Goal: Task Accomplishment & Management: Use online tool/utility

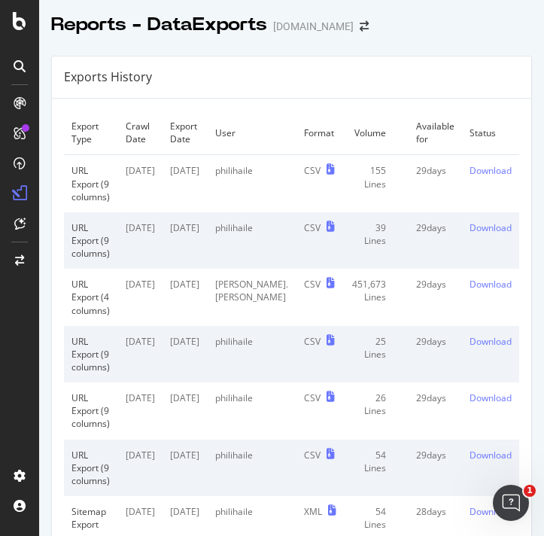
click at [11, 37] on div at bounding box center [19, 268] width 39 height 536
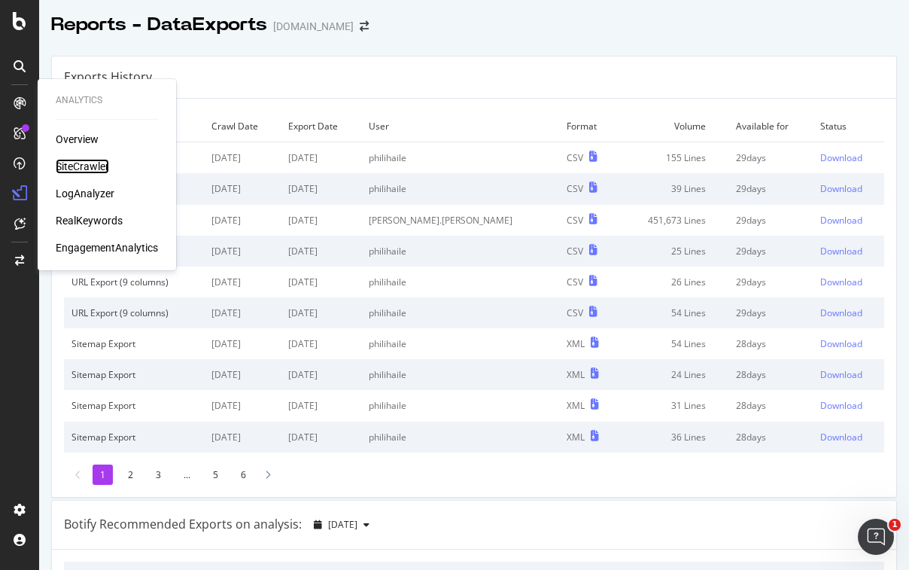
click at [99, 171] on div "SiteCrawler" at bounding box center [82, 166] width 53 height 15
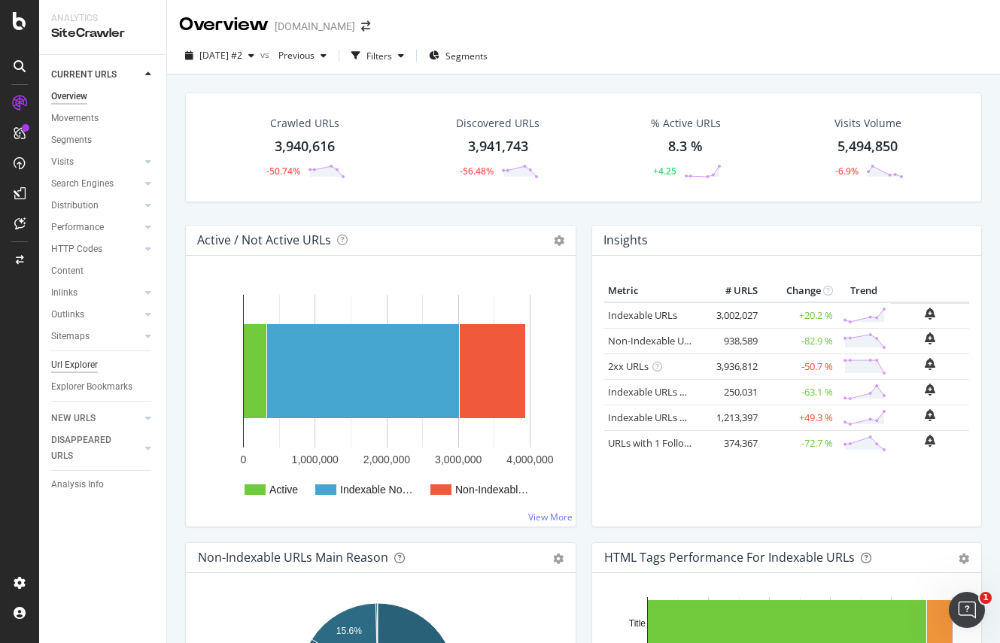
click at [76, 359] on div "Url Explorer" at bounding box center [74, 365] width 47 height 16
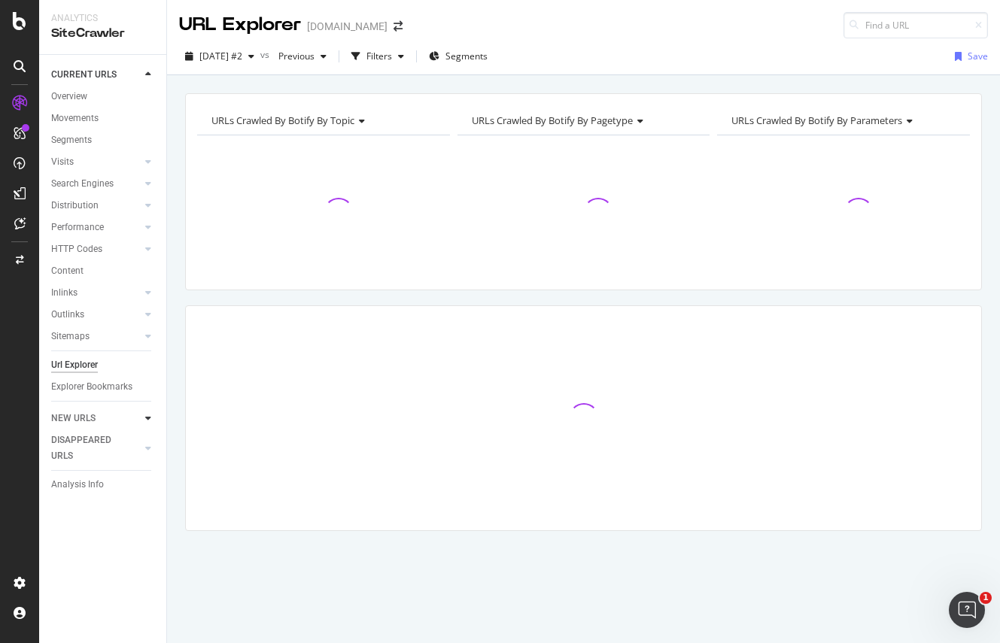
click at [145, 415] on icon at bounding box center [148, 418] width 6 height 9
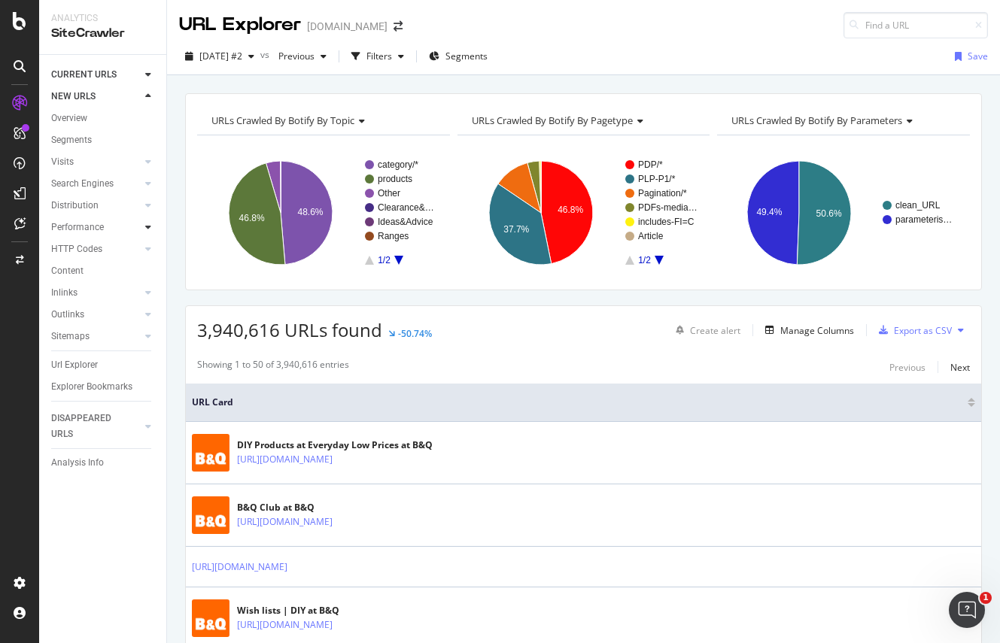
click at [145, 227] on icon at bounding box center [148, 227] width 6 height 9
click at [112, 211] on link "Distribution" at bounding box center [96, 206] width 90 height 16
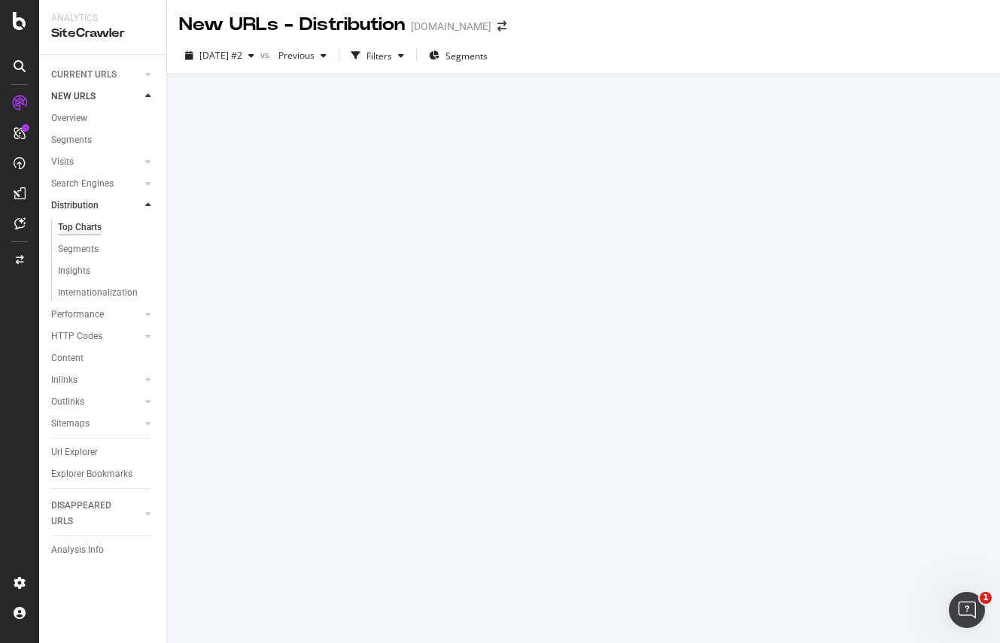
click at [112, 211] on link "Distribution" at bounding box center [96, 206] width 90 height 16
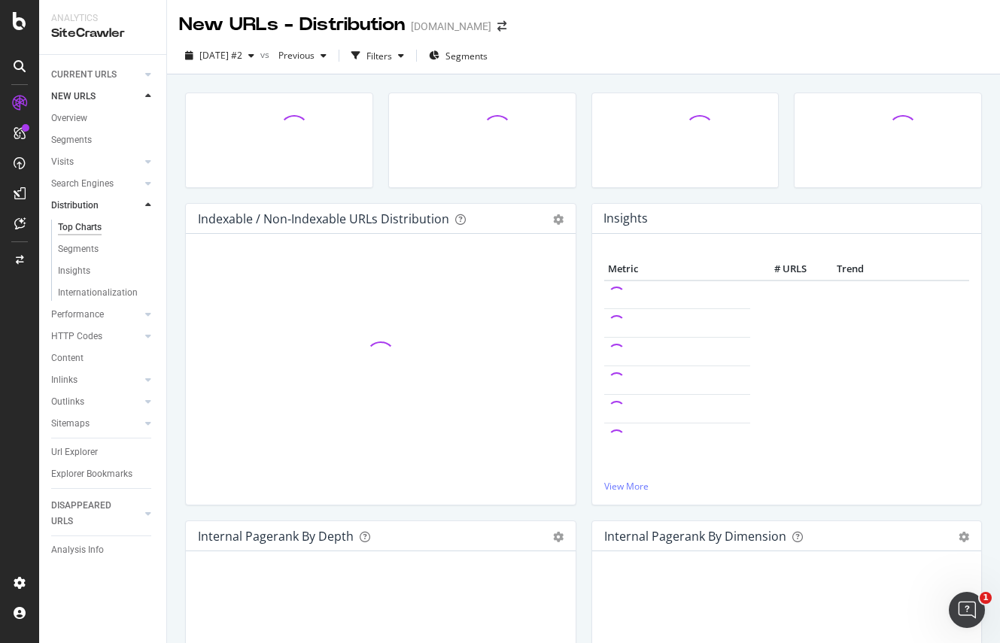
click at [141, 205] on div at bounding box center [148, 205] width 15 height 15
click at [130, 76] on div at bounding box center [133, 74] width 15 height 15
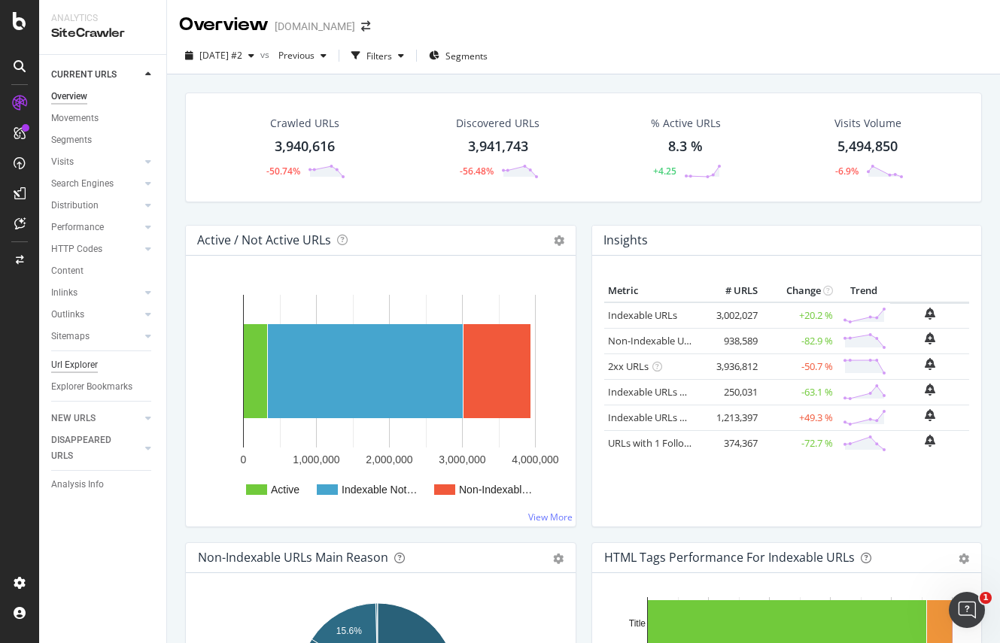
click at [90, 357] on div "Url Explorer" at bounding box center [74, 365] width 47 height 16
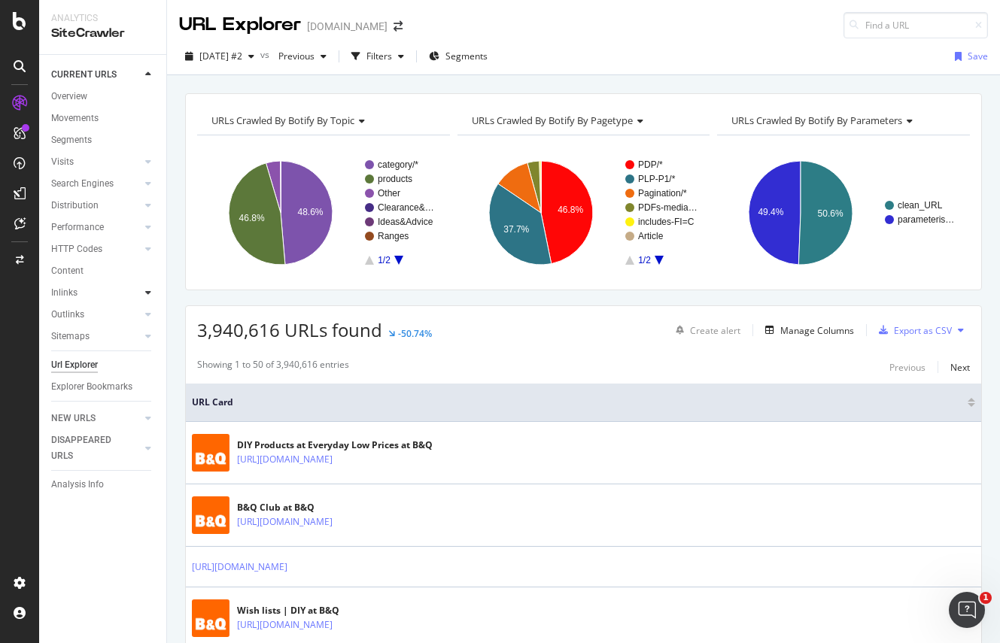
click at [147, 285] on div at bounding box center [148, 292] width 15 height 15
click at [144, 246] on div at bounding box center [148, 249] width 15 height 15
click at [145, 246] on icon at bounding box center [148, 249] width 6 height 9
click at [147, 227] on icon at bounding box center [148, 227] width 6 height 9
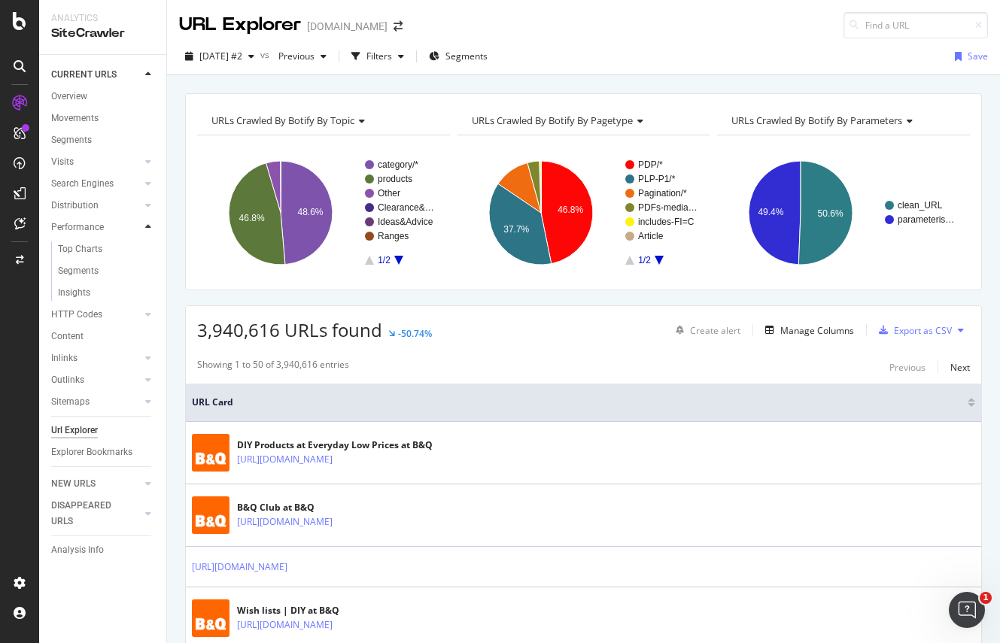
click at [147, 227] on icon at bounding box center [148, 227] width 6 height 9
click at [151, 335] on div at bounding box center [148, 336] width 15 height 15
click at [117, 479] on link "Analysis Info" at bounding box center [103, 485] width 105 height 16
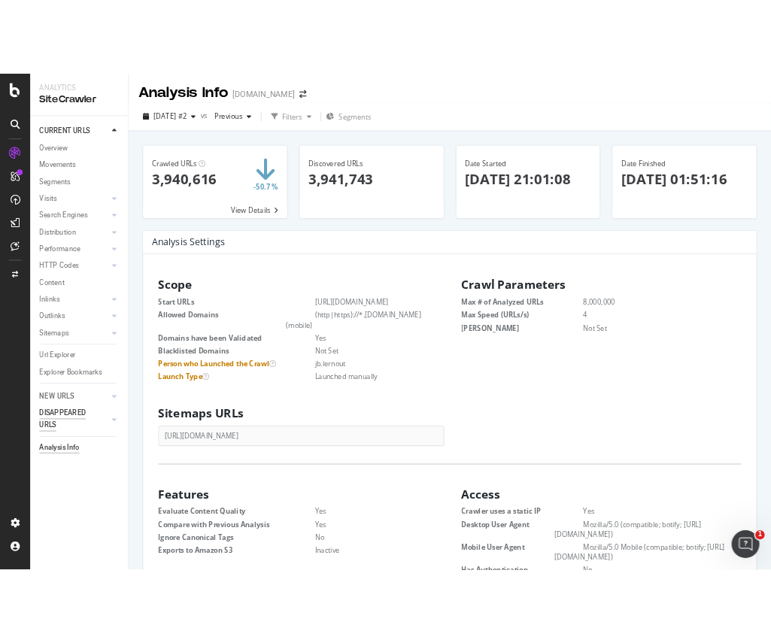
scroll to position [229, 352]
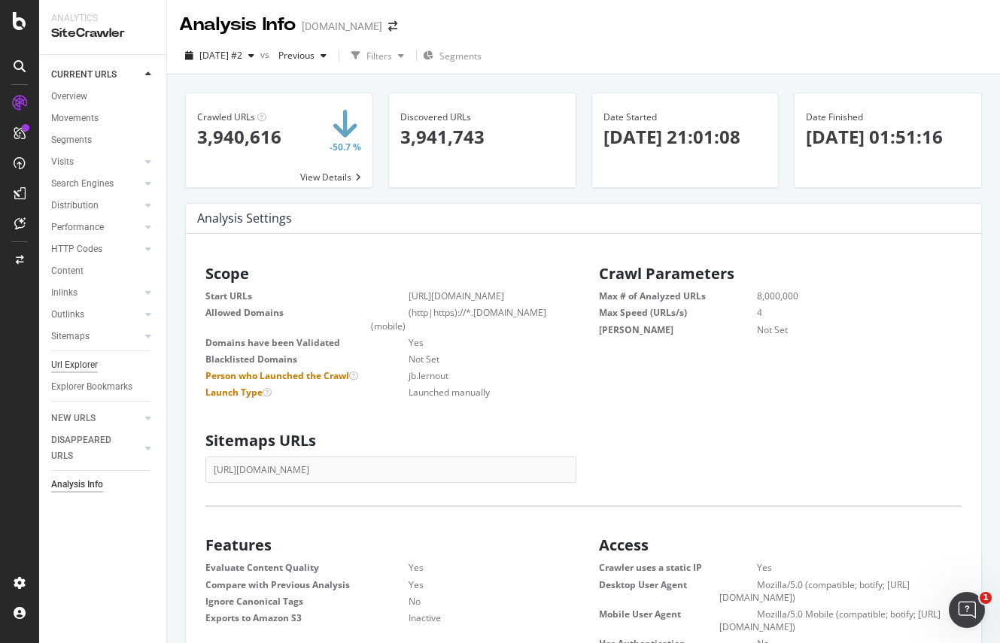
click at [86, 362] on div "Url Explorer" at bounding box center [74, 365] width 47 height 16
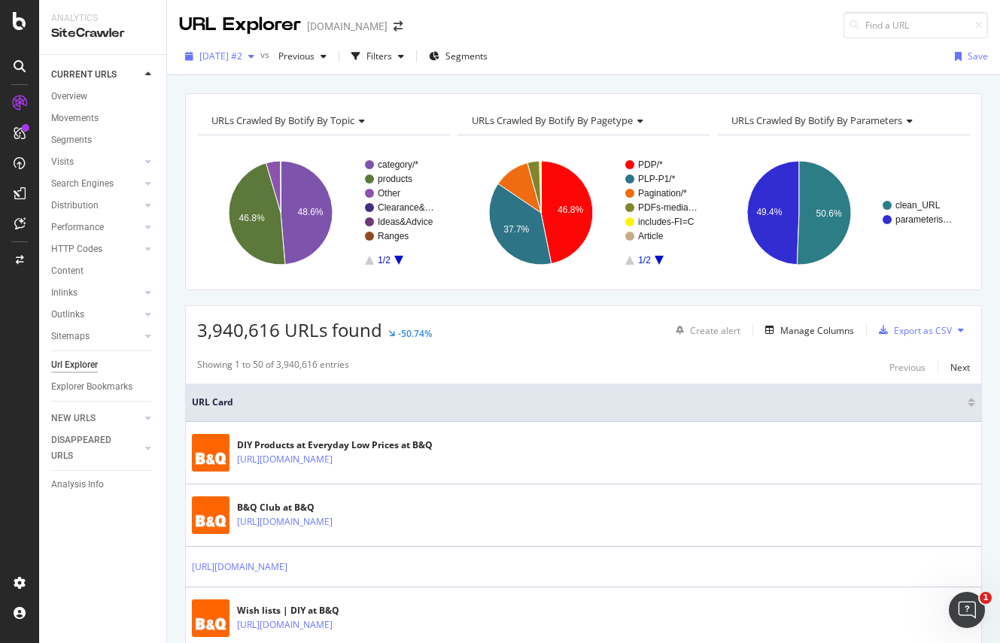
click at [242, 59] on span "[DATE] #2" at bounding box center [220, 56] width 43 height 13
click at [392, 53] on div "Filters" at bounding box center [379, 56] width 26 height 13
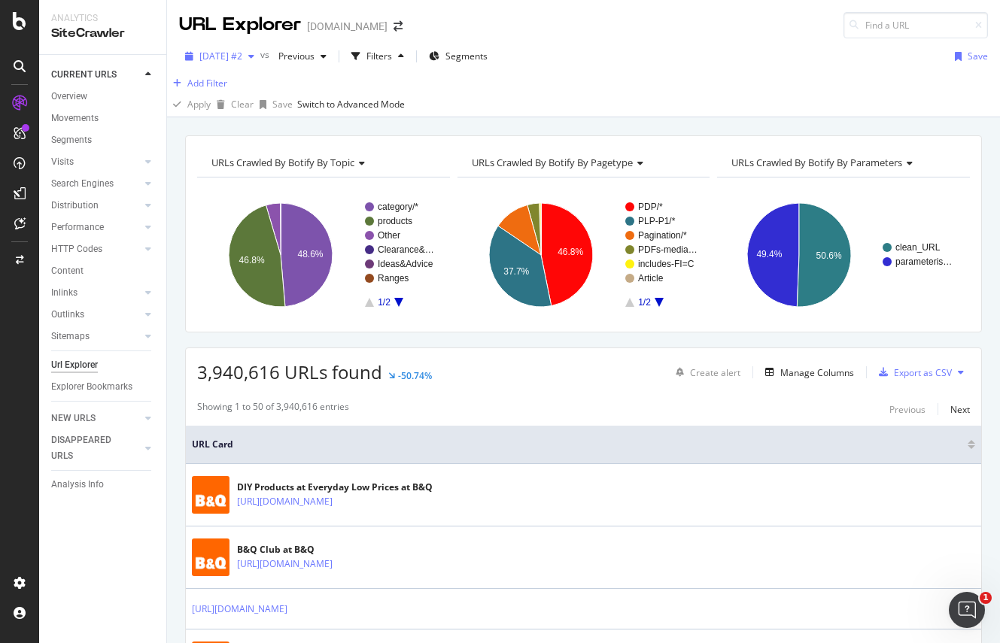
click at [254, 52] on icon "button" at bounding box center [251, 56] width 6 height 9
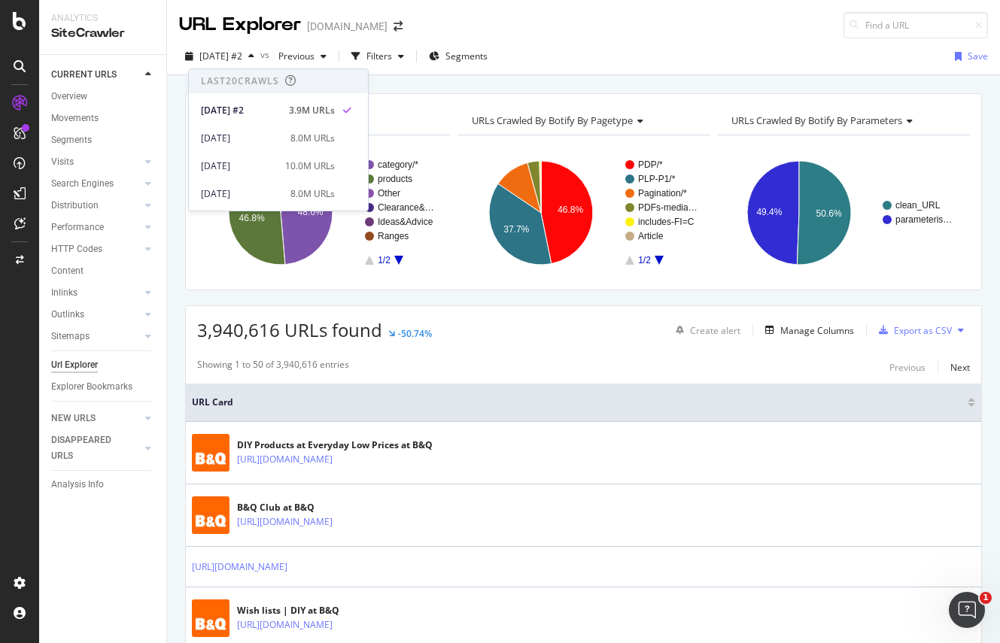
click at [543, 46] on div "[DATE] #2 vs Previous Filters Segments Save" at bounding box center [583, 59] width 833 height 30
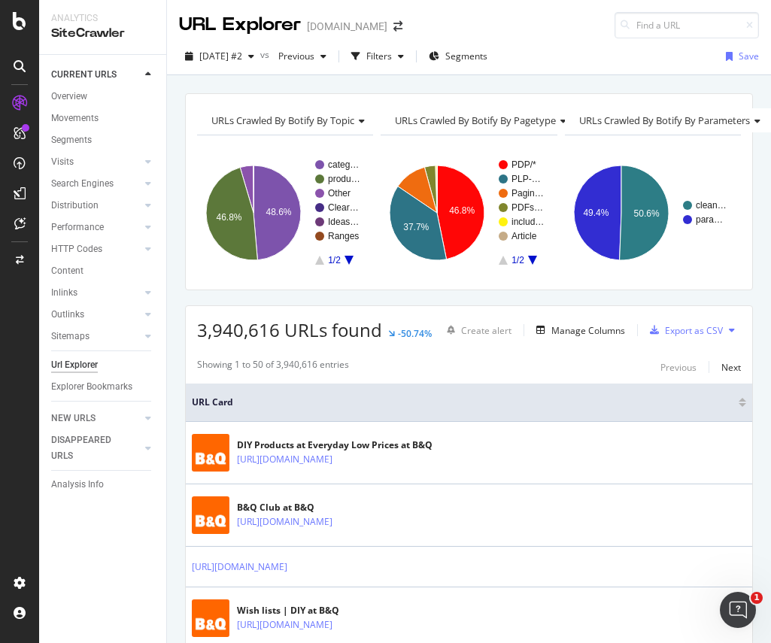
click at [79, 365] on div "Url Explorer" at bounding box center [74, 365] width 47 height 16
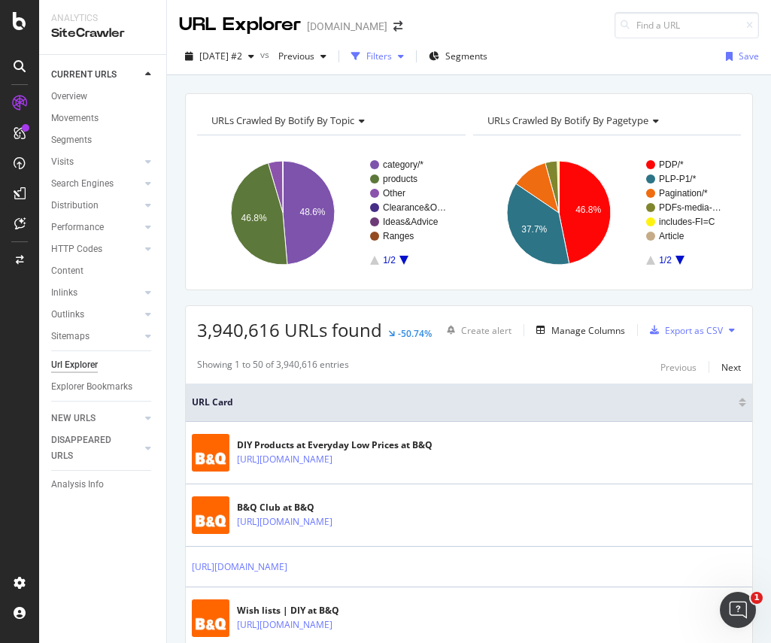
click at [366, 57] on div "button" at bounding box center [355, 56] width 21 height 21
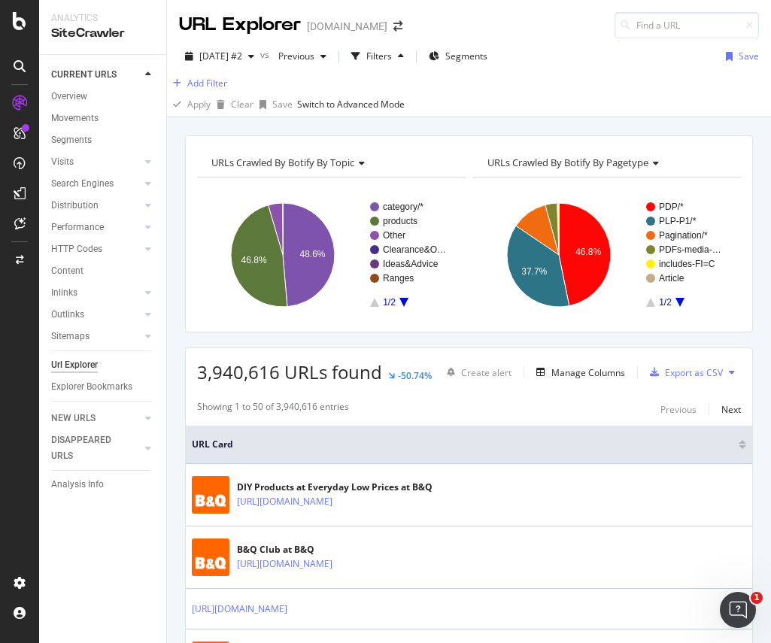
click at [209, 84] on div "Add Filter" at bounding box center [469, 83] width 604 height 18
click at [205, 90] on div "Add Filter" at bounding box center [207, 83] width 40 height 13
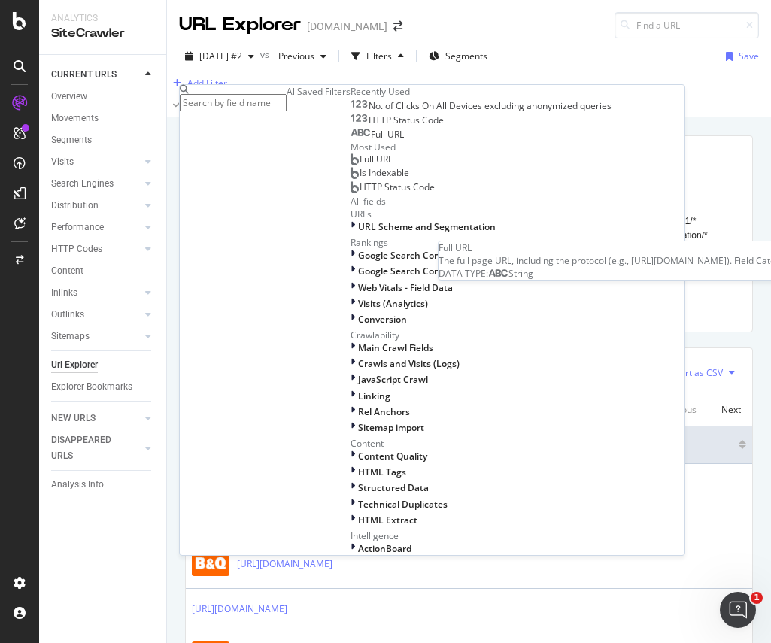
click at [371, 141] on span "Full URL" at bounding box center [387, 134] width 33 height 13
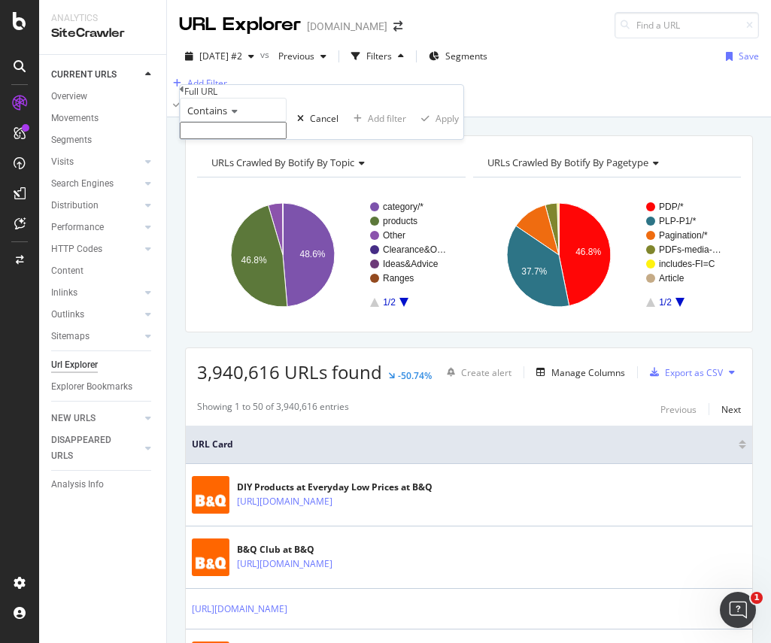
click at [229, 139] on input "text" at bounding box center [233, 130] width 107 height 17
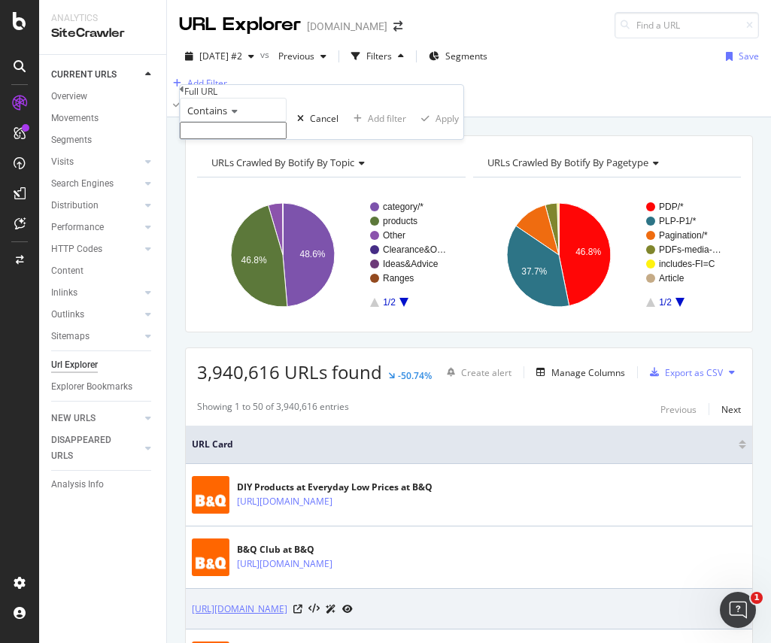
paste input "dehumidifiers/[DOMAIN_NAME]"
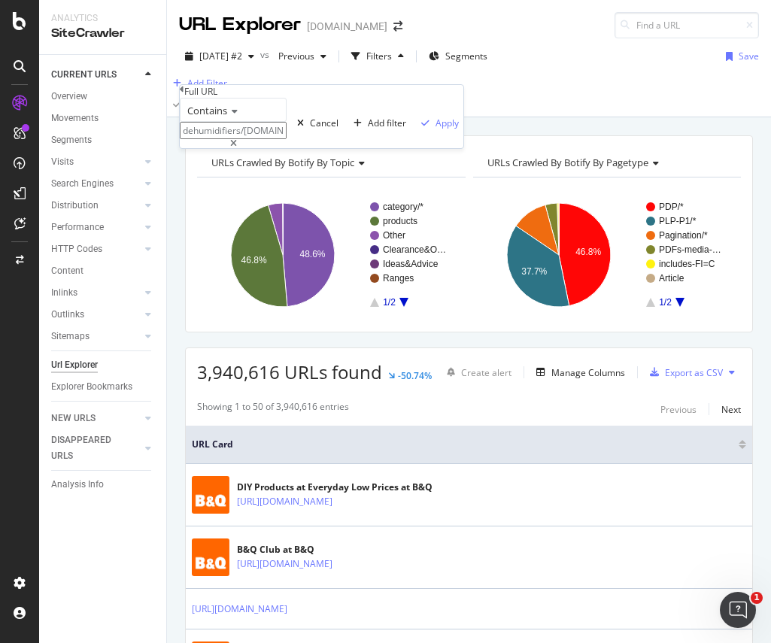
click at [194, 139] on input "dehumidifiers/[DOMAIN_NAME]" at bounding box center [233, 130] width 107 height 17
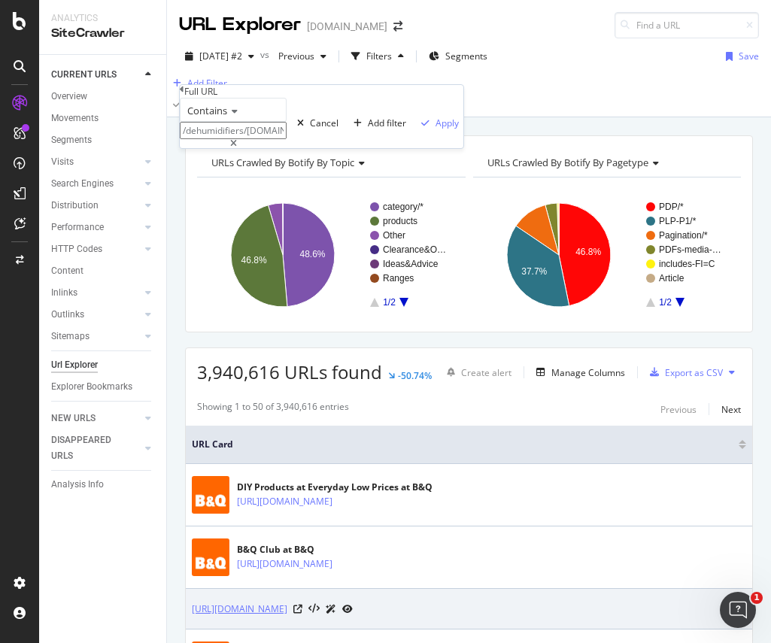
type input "/dehumidifiers/[DOMAIN_NAME]"
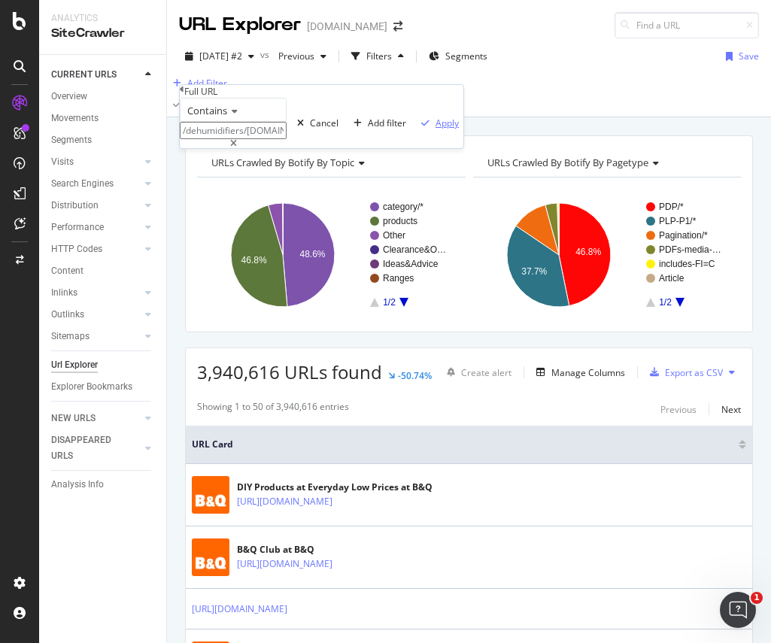
click at [436, 129] on div "Apply" at bounding box center [447, 123] width 23 height 13
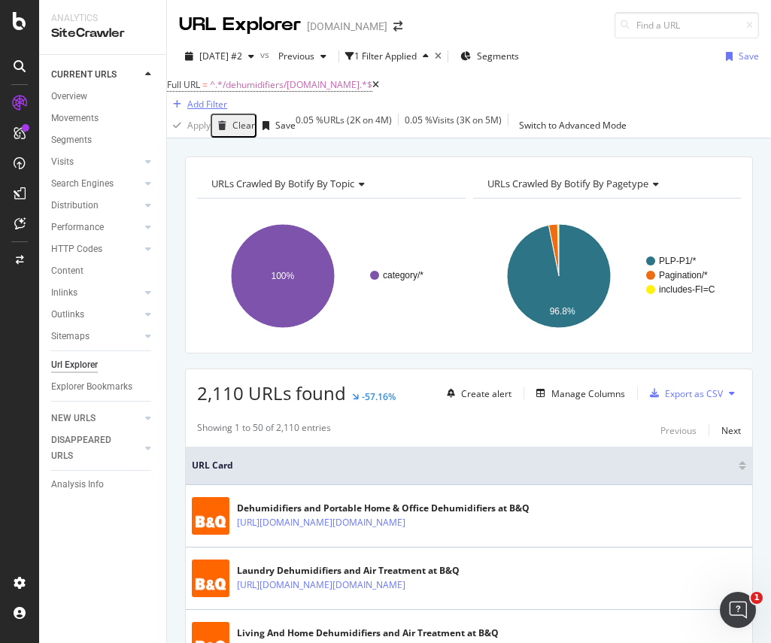
click at [227, 99] on div "Add Filter" at bounding box center [207, 104] width 40 height 13
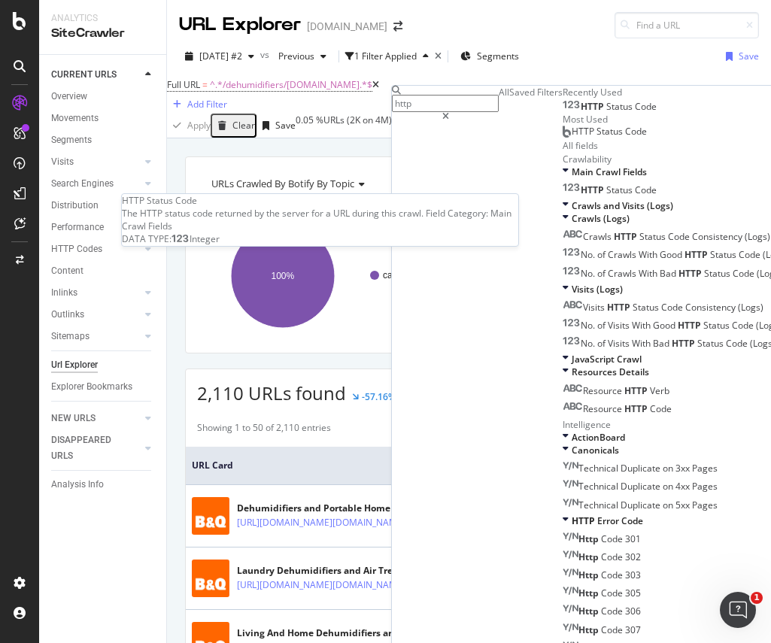
type input "http"
click at [543, 113] on span "Status" at bounding box center [620, 106] width 29 height 13
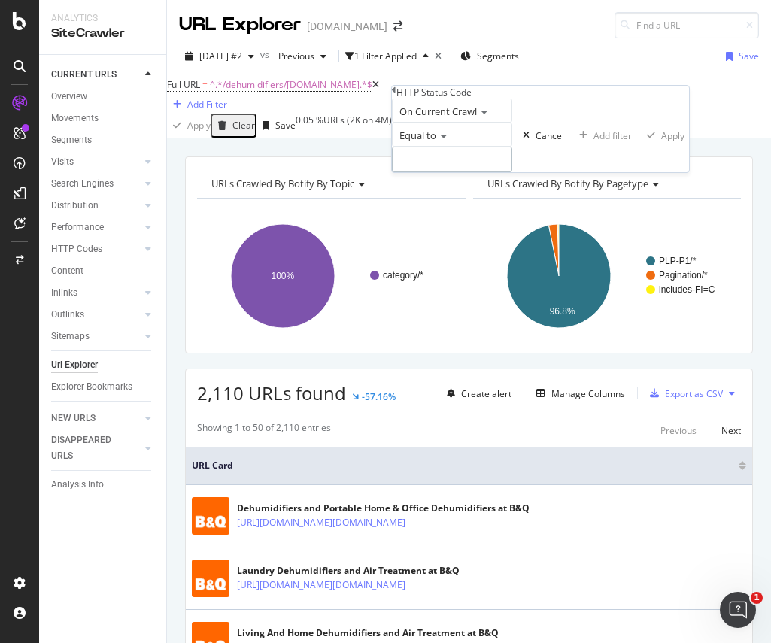
click at [436, 172] on input "number" at bounding box center [452, 160] width 120 height 26
type input "200"
click at [441, 187] on span "200" at bounding box center [419, 180] width 44 height 13
click at [543, 142] on div "Apply" at bounding box center [672, 135] width 23 height 13
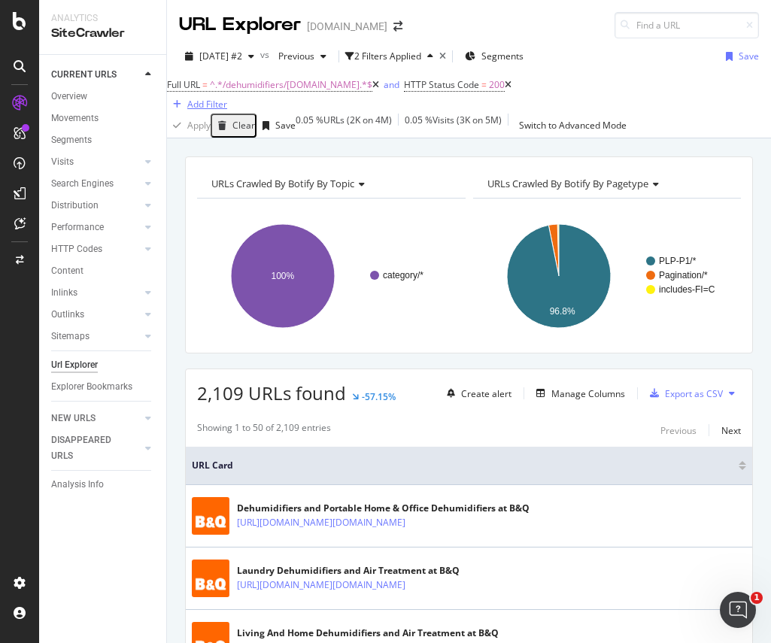
click at [227, 98] on div "Add Filter" at bounding box center [207, 104] width 40 height 13
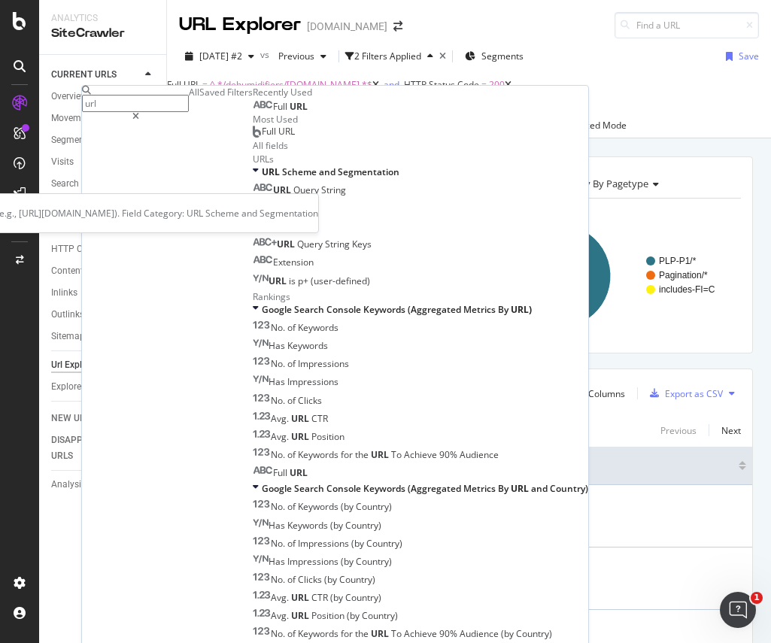
type input "url"
click at [308, 113] on span "URL" at bounding box center [299, 106] width 18 height 13
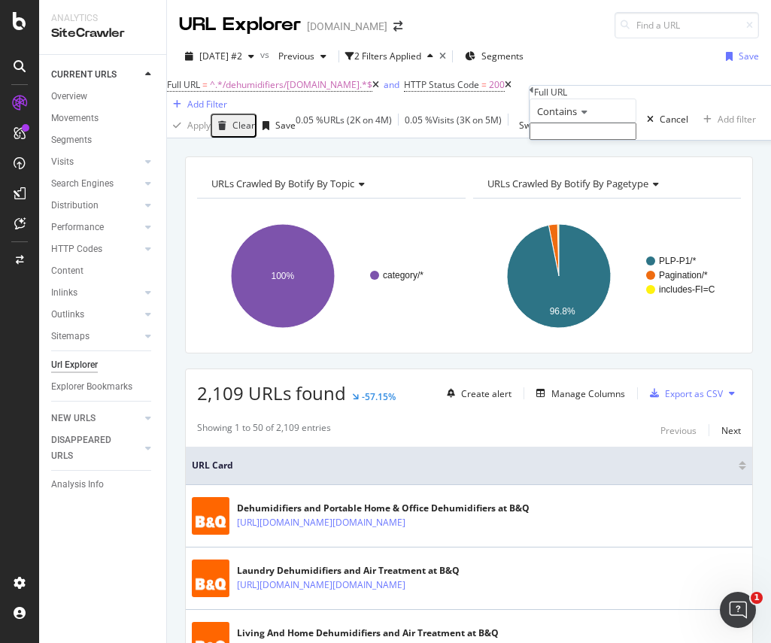
click at [543, 140] on input "text" at bounding box center [583, 131] width 107 height 17
paste input "/heating-plumbing-cooling"
type input "/heating-plumbing-cooling"
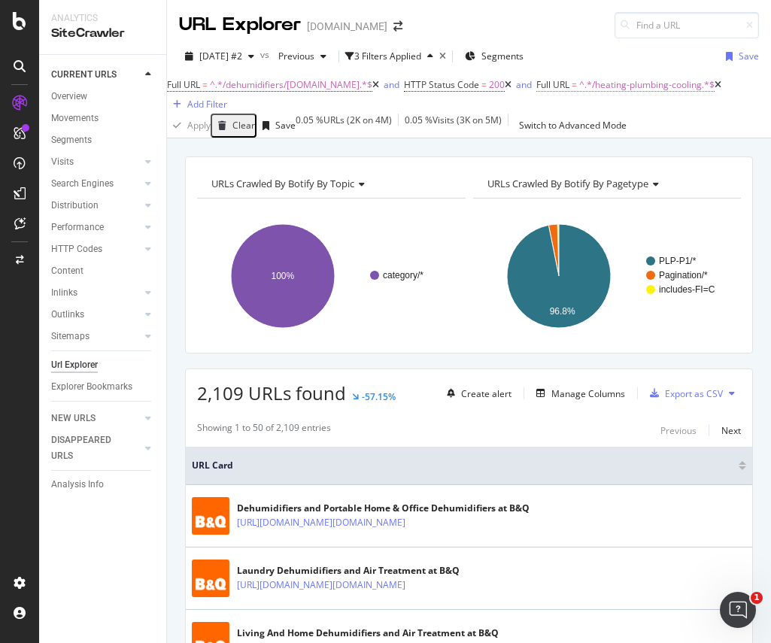
click at [543, 91] on span "^.*/heating-plumbing-cooling.*$" at bounding box center [646, 84] width 135 height 13
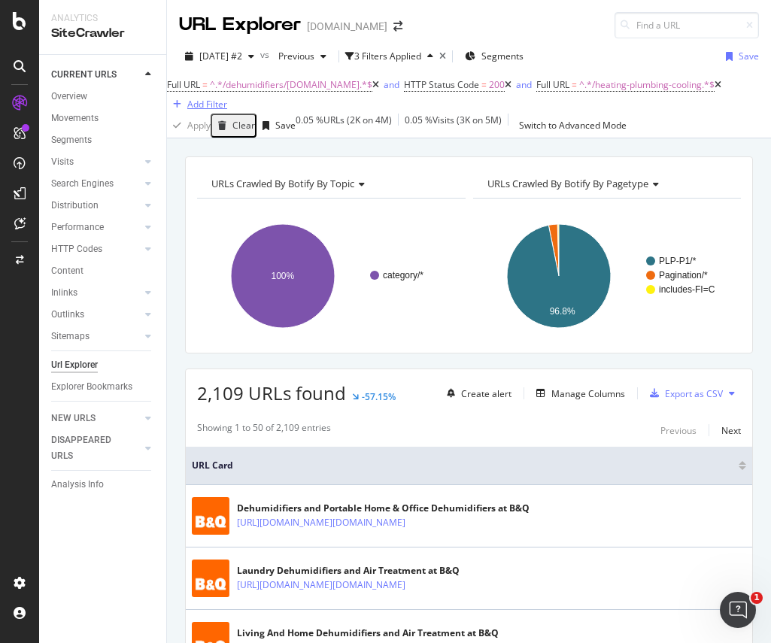
click at [219, 111] on div "Add Filter" at bounding box center [207, 104] width 40 height 13
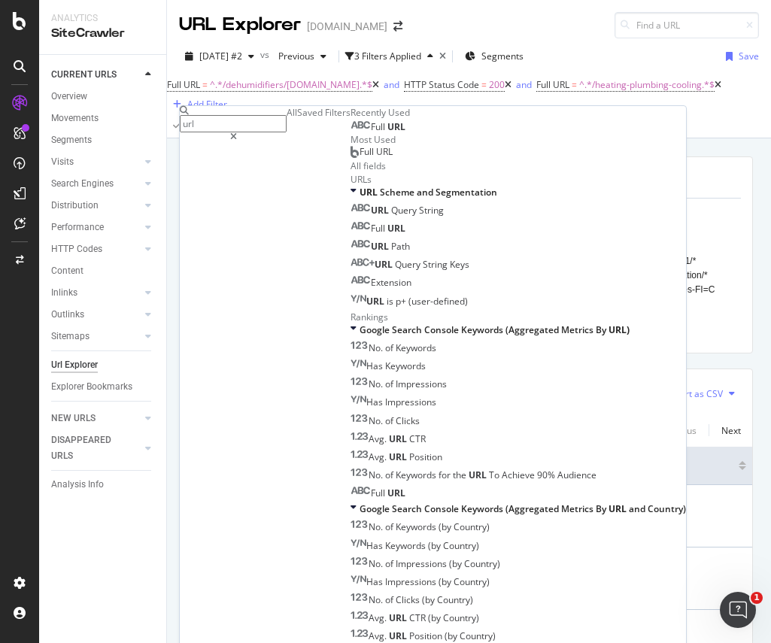
scroll to position [243, 0]
click at [369, 342] on span "No." at bounding box center [377, 348] width 17 height 13
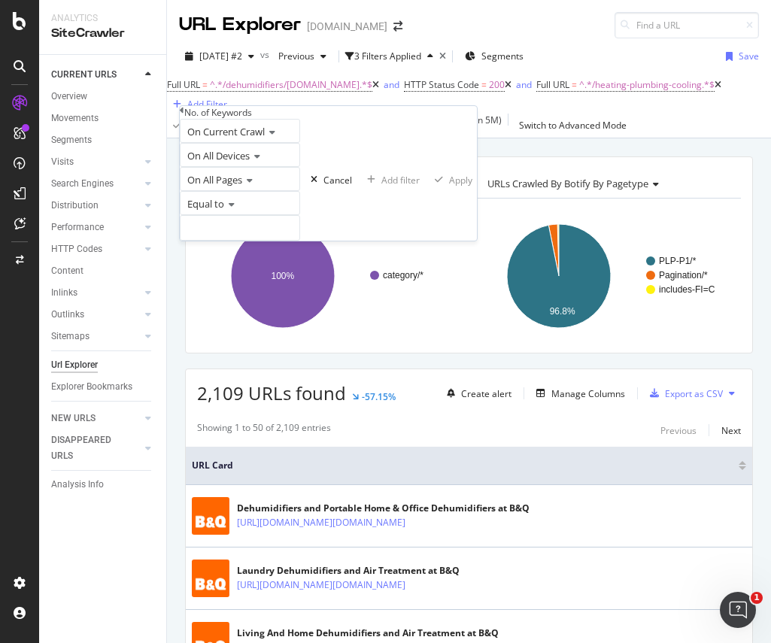
click at [224, 211] on span "Equal to" at bounding box center [205, 204] width 37 height 14
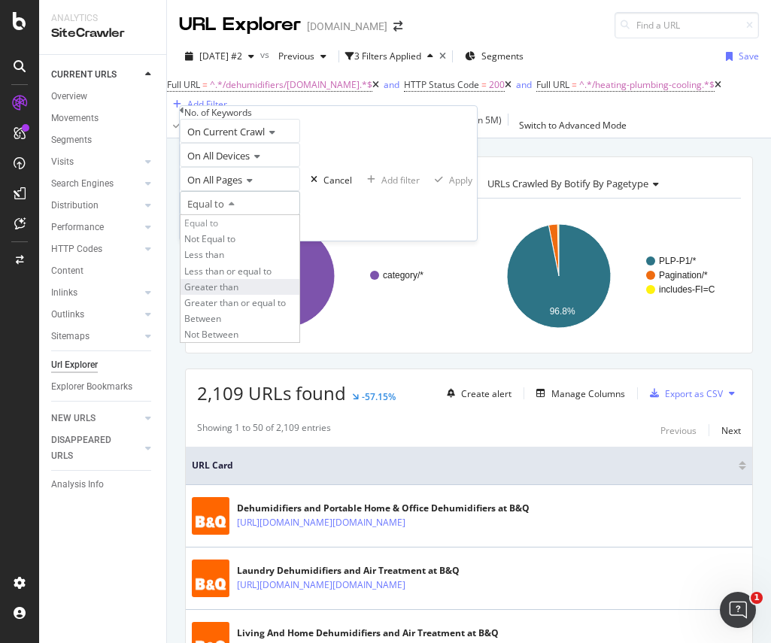
click at [252, 295] on div "Greater than" at bounding box center [240, 287] width 119 height 16
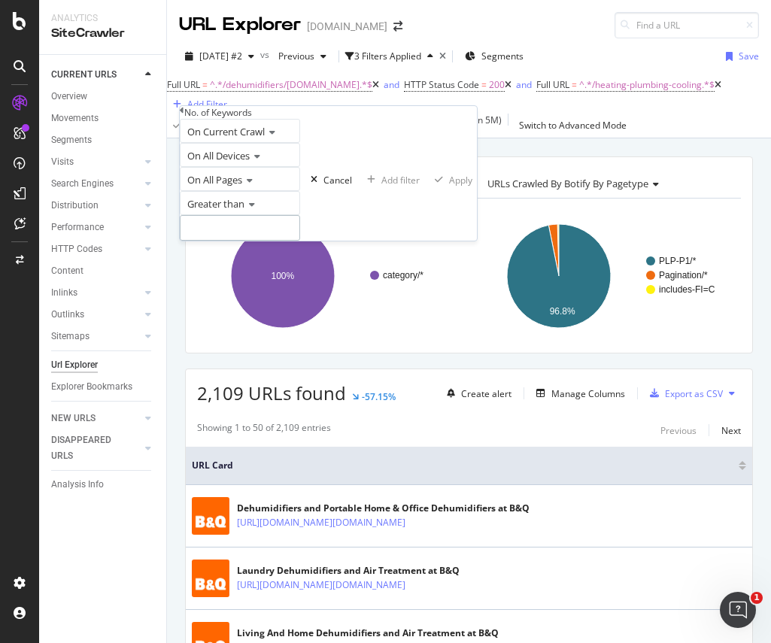
click at [257, 241] on input "number" at bounding box center [240, 228] width 120 height 26
type input "4"
click at [435, 184] on icon "button" at bounding box center [439, 179] width 8 height 9
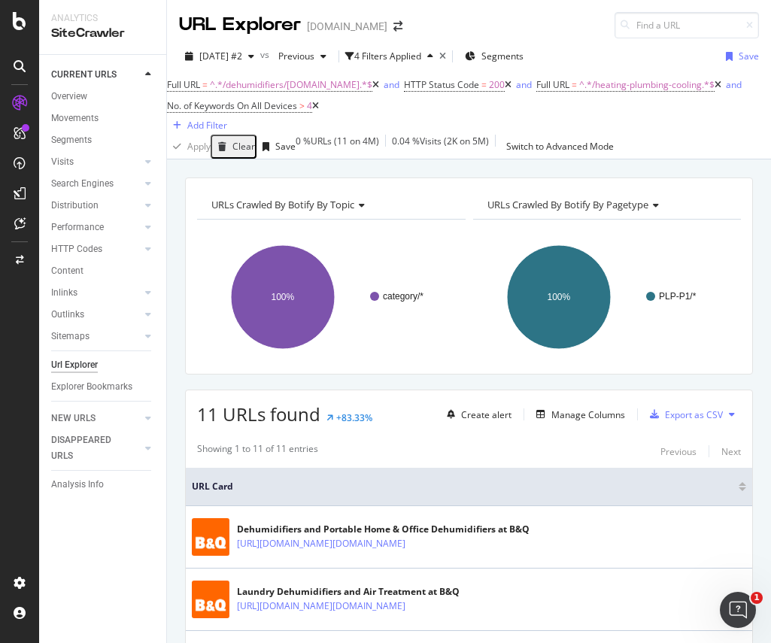
click at [319, 111] on icon at bounding box center [315, 106] width 7 height 9
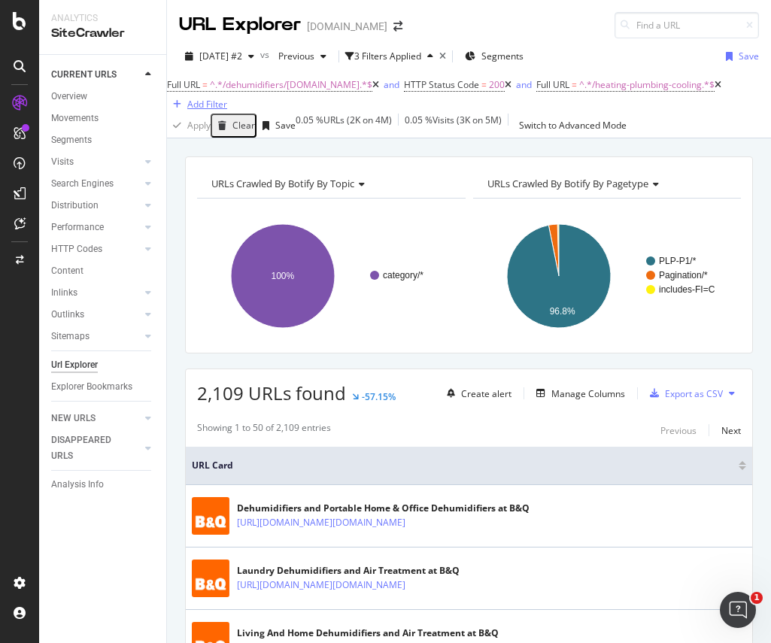
click at [227, 111] on div "Add Filter" at bounding box center [207, 104] width 40 height 13
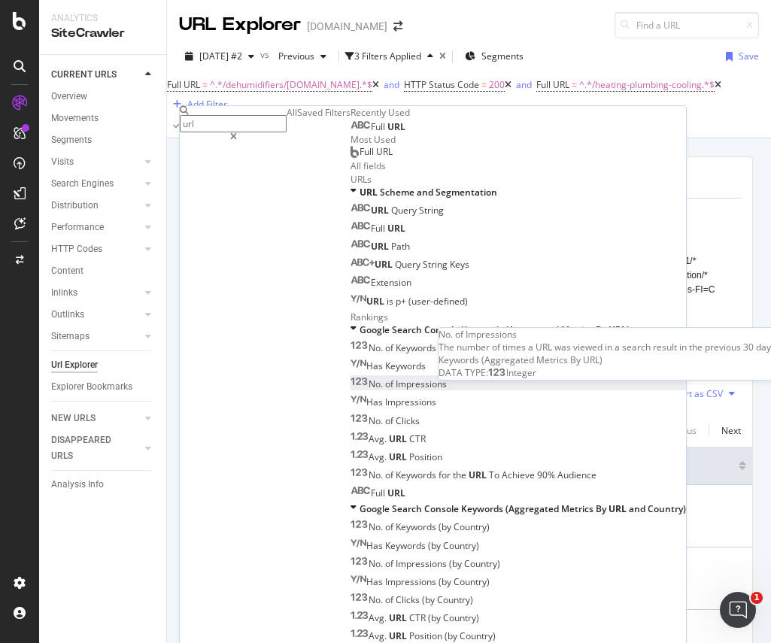
scroll to position [263, 0]
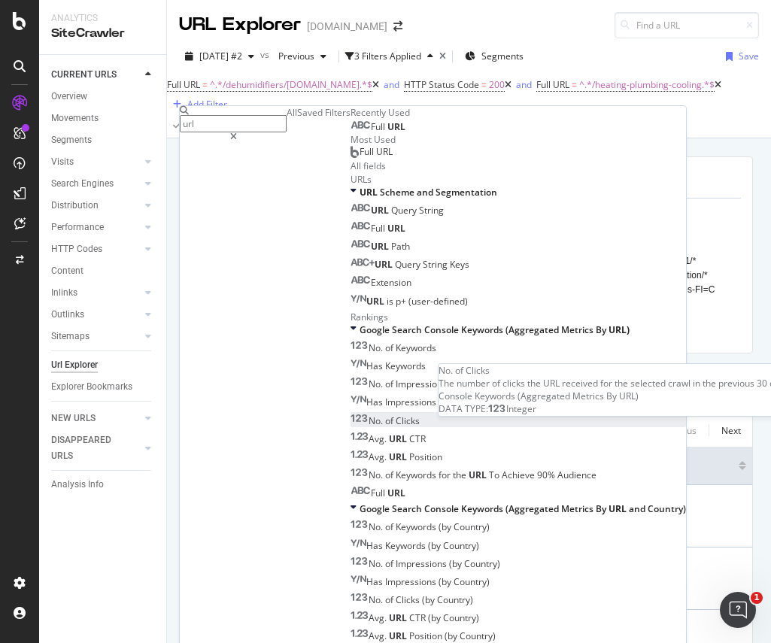
click at [396, 415] on span "Clicks" at bounding box center [408, 421] width 24 height 13
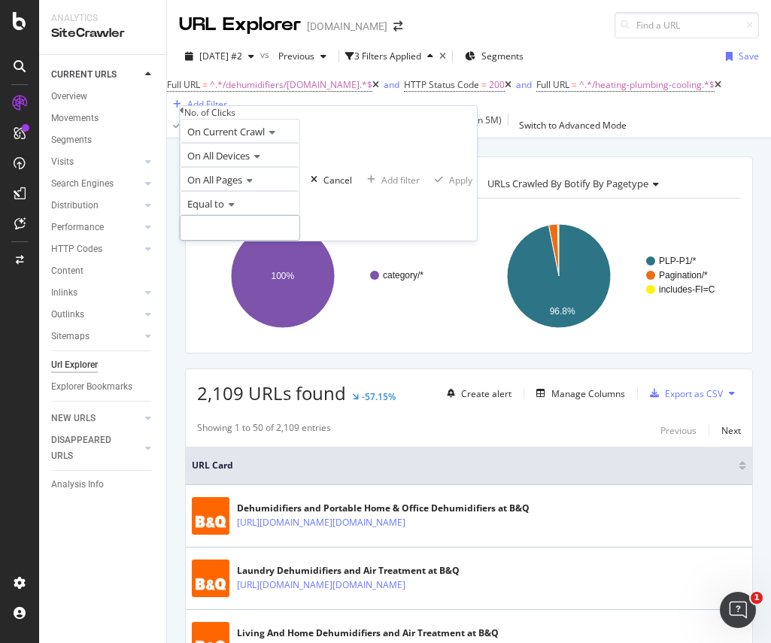
click at [239, 241] on input "number" at bounding box center [240, 228] width 120 height 26
click at [224, 211] on span "Equal to" at bounding box center [205, 204] width 37 height 14
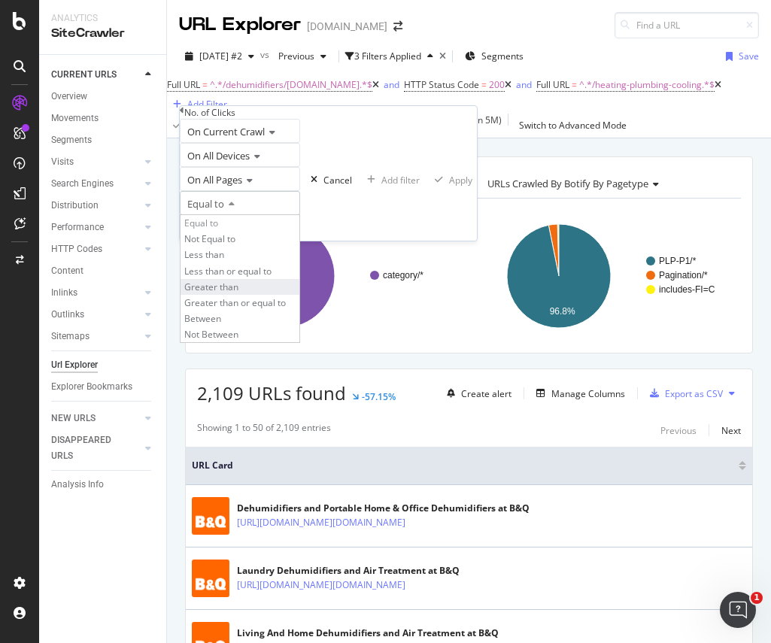
click at [228, 293] on span "Greater than" at bounding box center [211, 287] width 54 height 13
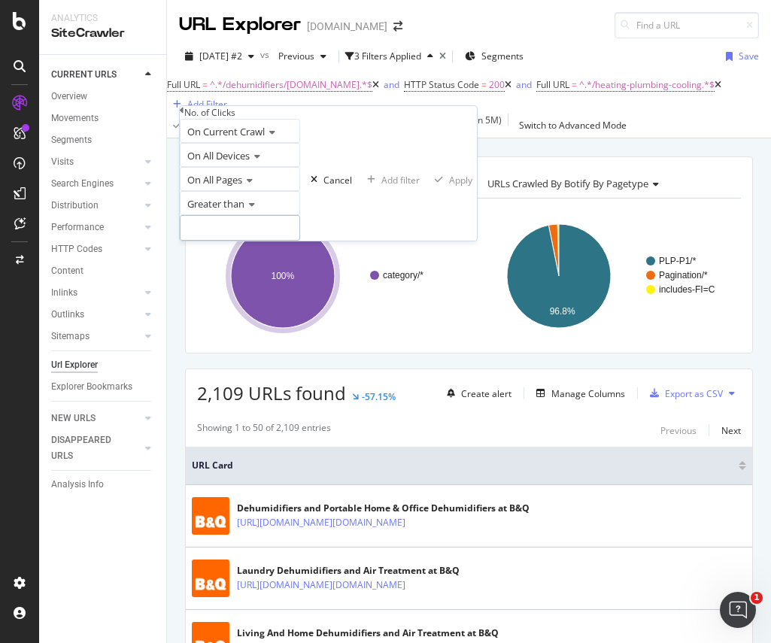
click at [236, 241] on input "number" at bounding box center [240, 228] width 120 height 26
type input "3"
type input "4"
click at [449, 187] on div "Apply" at bounding box center [460, 180] width 23 height 13
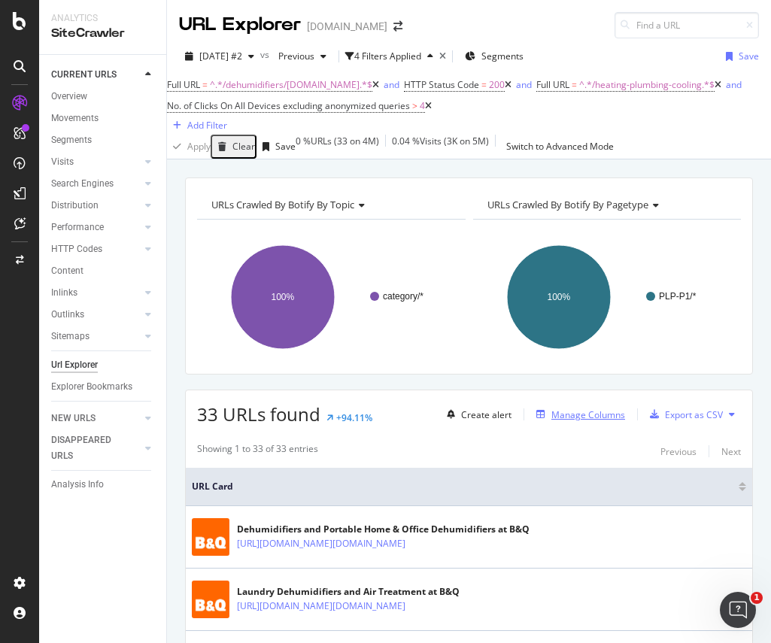
click at [543, 417] on div "Manage Columns" at bounding box center [589, 415] width 74 height 13
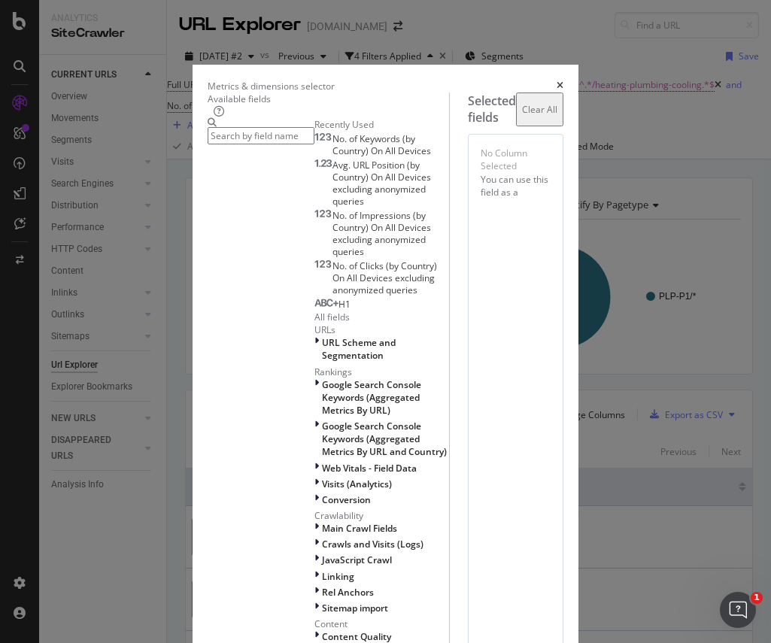
click at [333, 273] on span "No. of Clicks (by Country) On All Devices excluding anonymized queries" at bounding box center [385, 278] width 105 height 37
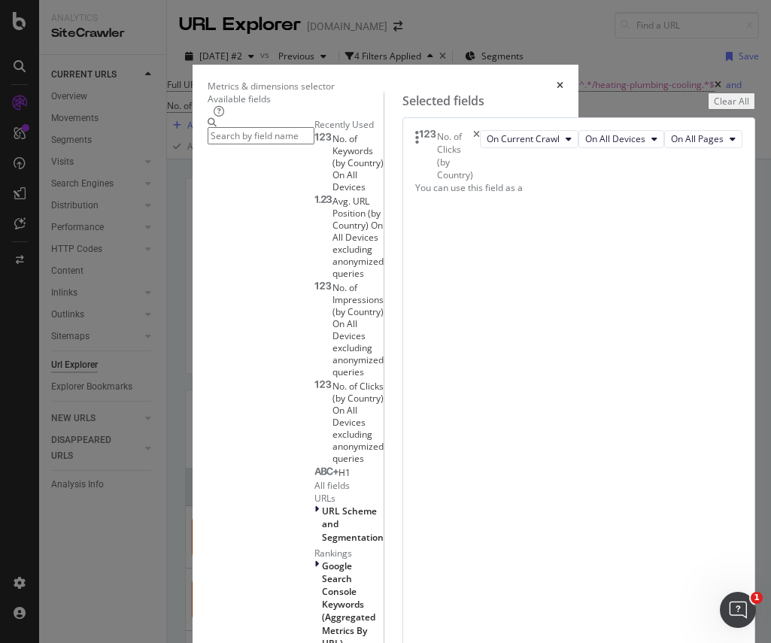
click at [333, 281] on span "No. of Impressions (by Country) On All Devices excluding anonymized queries" at bounding box center [358, 329] width 51 height 97
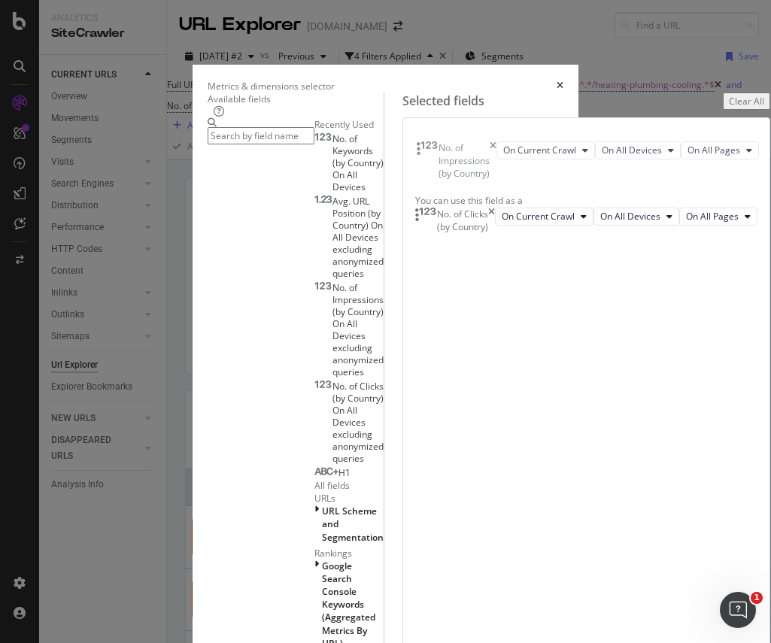
drag, startPoint x: 532, startPoint y: 230, endPoint x: 532, endPoint y: 150, distance: 79.8
click at [532, 150] on body "Analytics SiteCrawler CURRENT URLS Overview Movements Segments Visits Analysis …" at bounding box center [385, 321] width 771 height 643
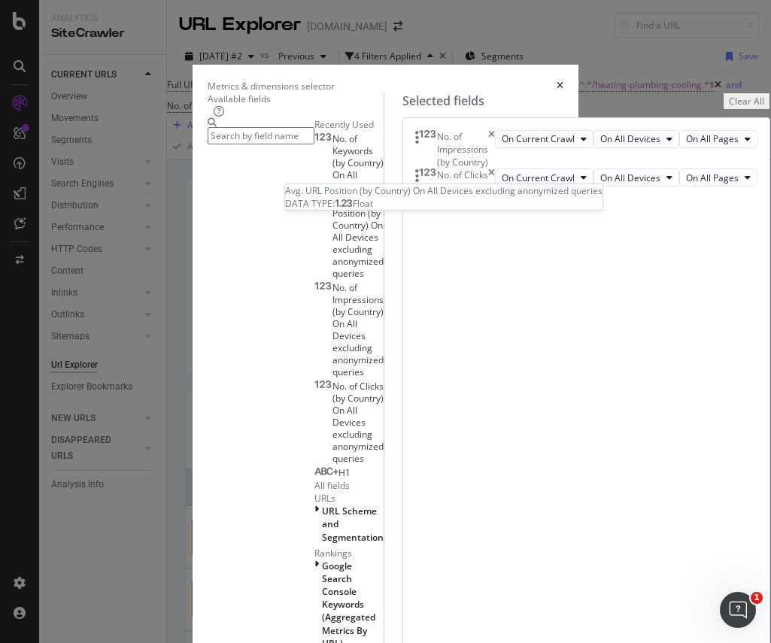
click at [333, 223] on span "Avg. URL Position (by Country) On All Devices excluding anonymized queries" at bounding box center [358, 237] width 51 height 85
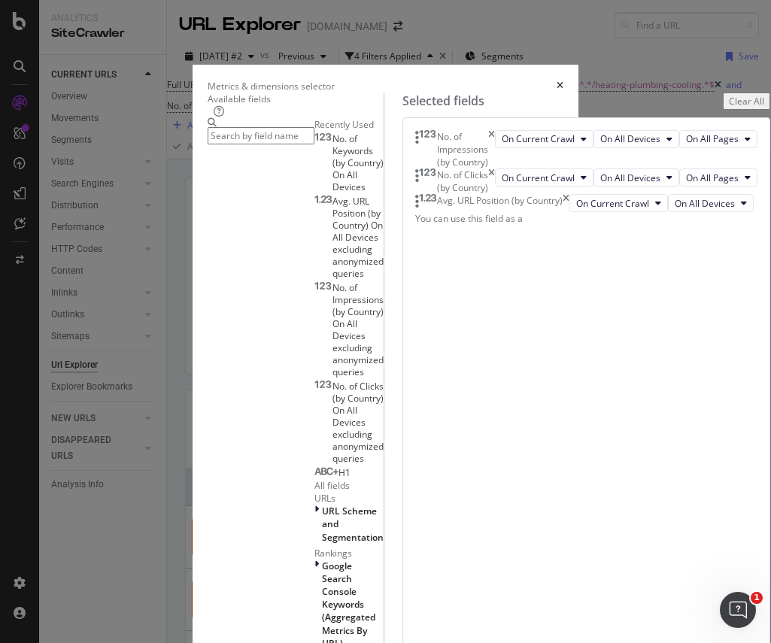
click at [333, 193] on span "No. of Keywords (by Country) On All Devices" at bounding box center [358, 162] width 51 height 61
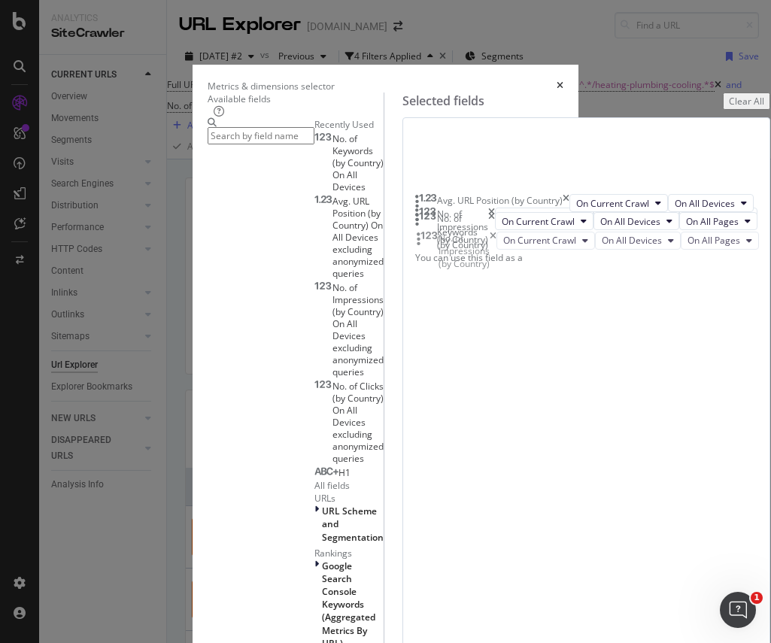
drag, startPoint x: 539, startPoint y: 154, endPoint x: 538, endPoint y: 240, distance: 86.5
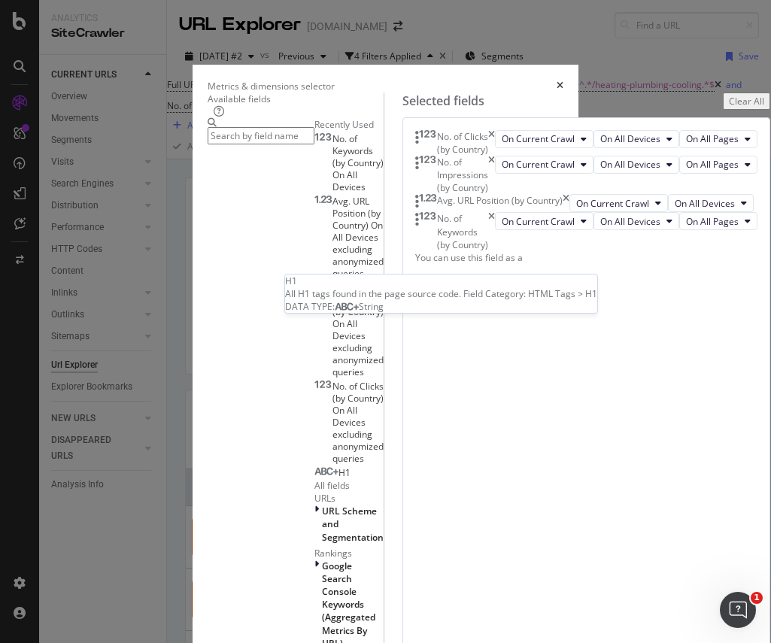
click at [315, 467] on div "H1" at bounding box center [333, 473] width 36 height 12
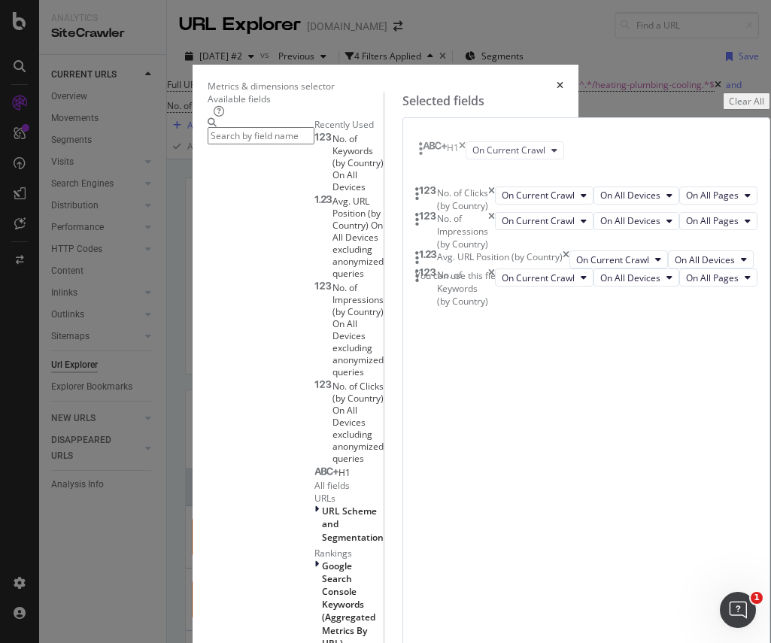
drag, startPoint x: 469, startPoint y: 365, endPoint x: 471, endPoint y: 144, distance: 220.5
click at [471, 144] on body "Analytics SiteCrawler CURRENT URLS Overview Movements Segments Visits Analysis …" at bounding box center [385, 321] width 771 height 643
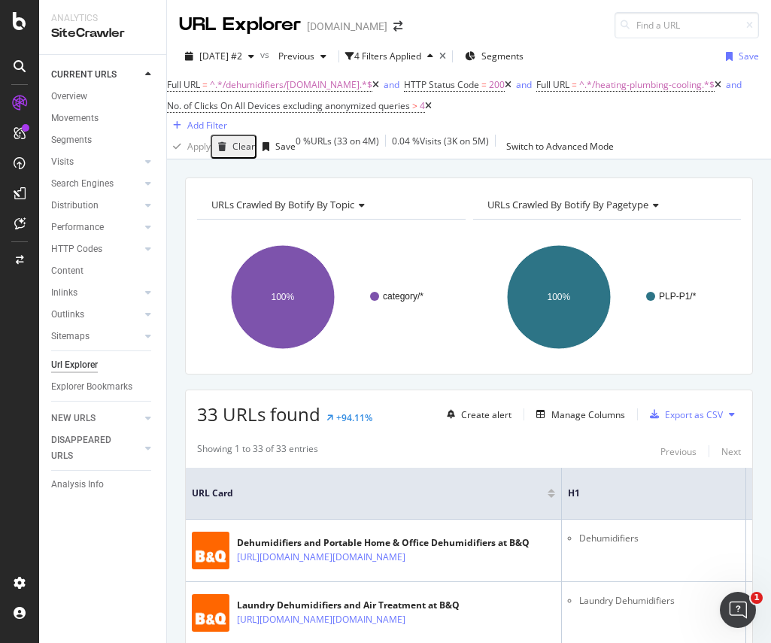
click at [504, 487] on th "URL Card" at bounding box center [374, 494] width 376 height 52
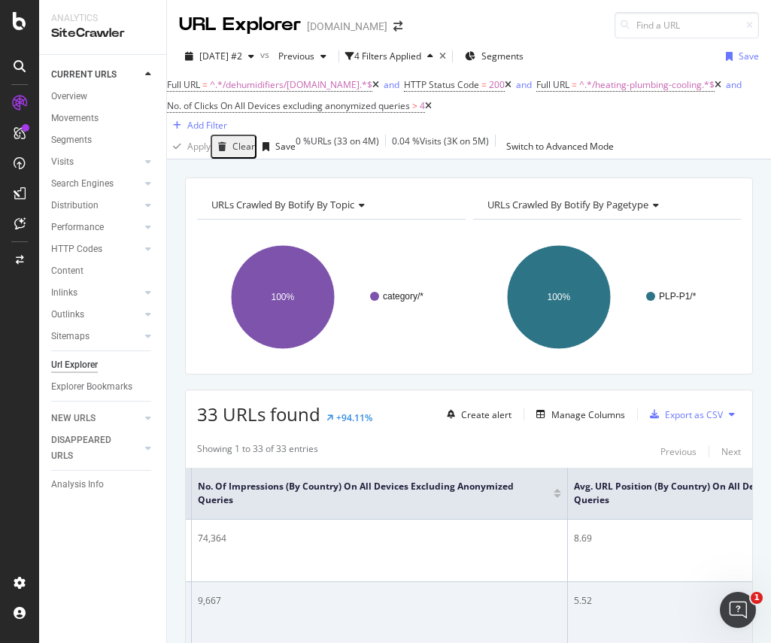
scroll to position [0, 865]
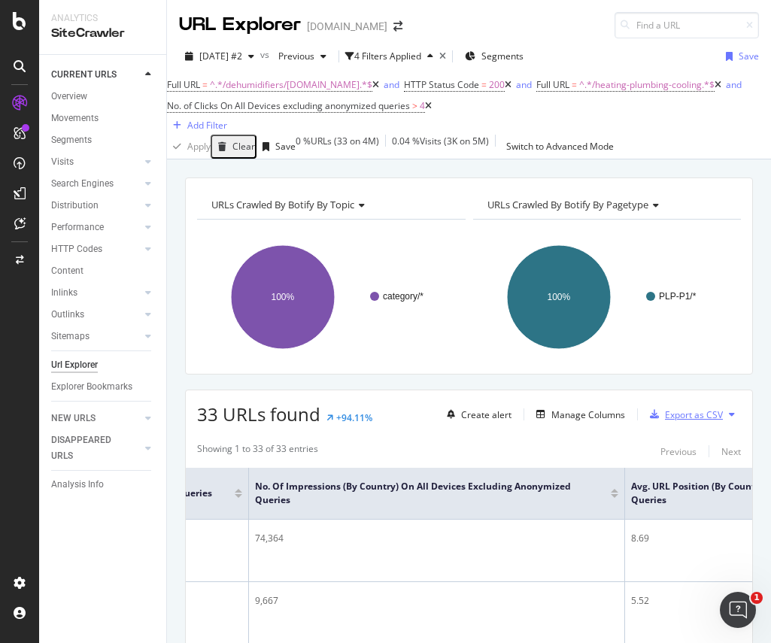
click at [543, 421] on div "Export as CSV" at bounding box center [694, 415] width 58 height 13
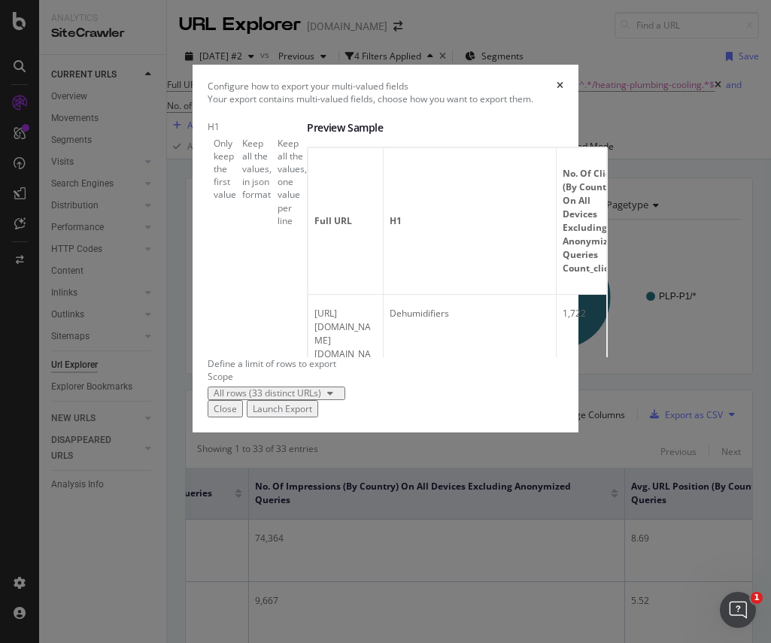
click at [272, 182] on div "modal" at bounding box center [272, 182] width 0 height 0
click at [312, 415] on div "Launch Export" at bounding box center [282, 409] width 59 height 13
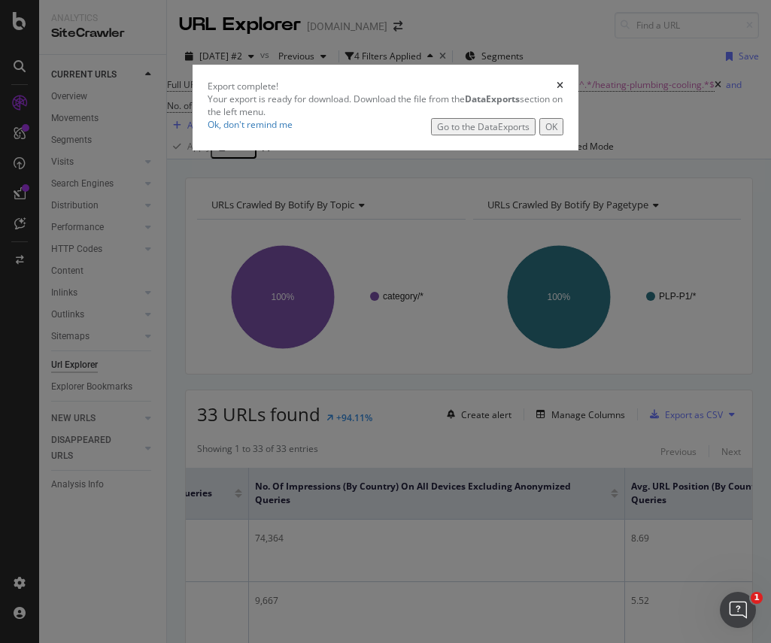
click at [543, 135] on button "OK" at bounding box center [552, 126] width 24 height 17
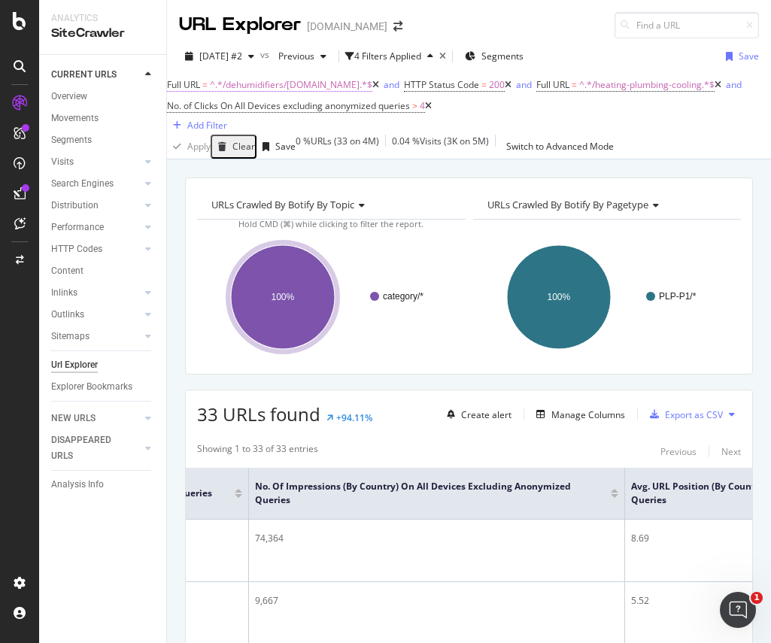
click at [256, 91] on span "^.*/dehumidifiers/[DOMAIN_NAME].*$" at bounding box center [291, 84] width 163 height 13
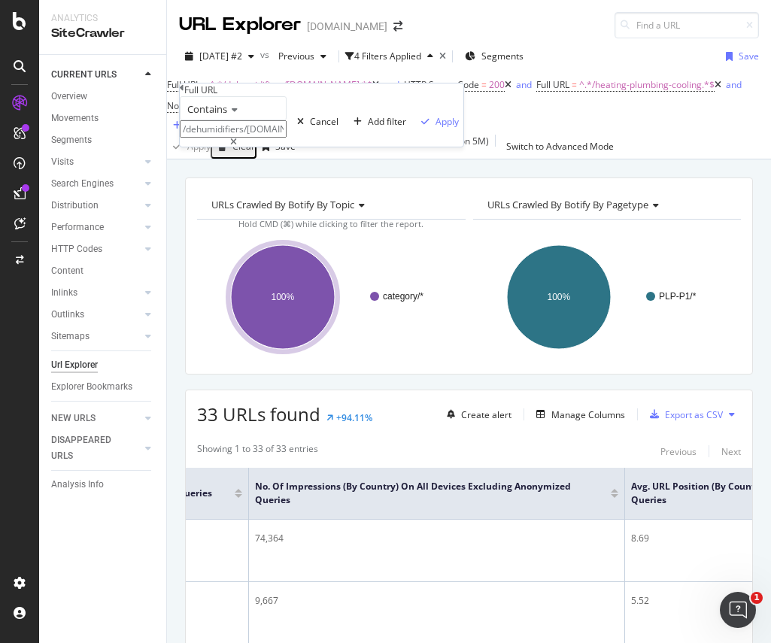
click at [223, 116] on span "Contains" at bounding box center [207, 109] width 40 height 14
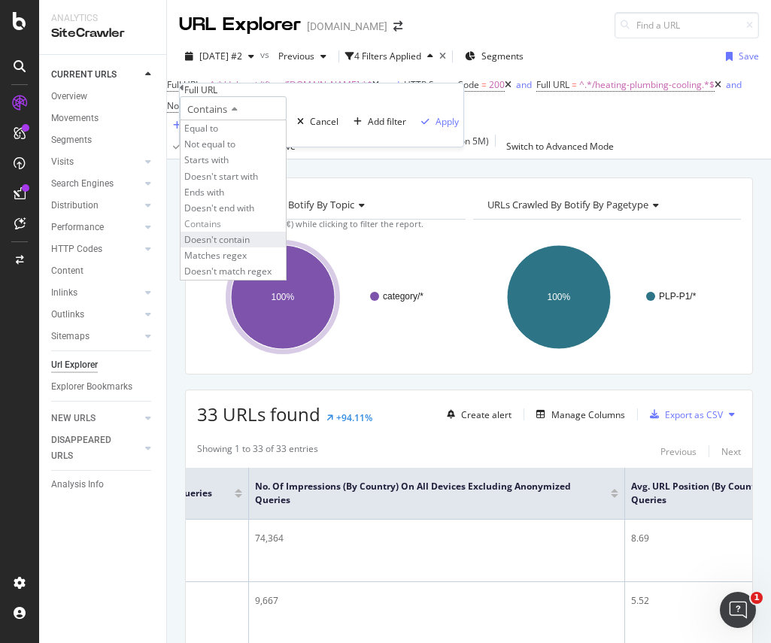
click at [250, 246] on span "Doesn't contain" at bounding box center [216, 239] width 65 height 13
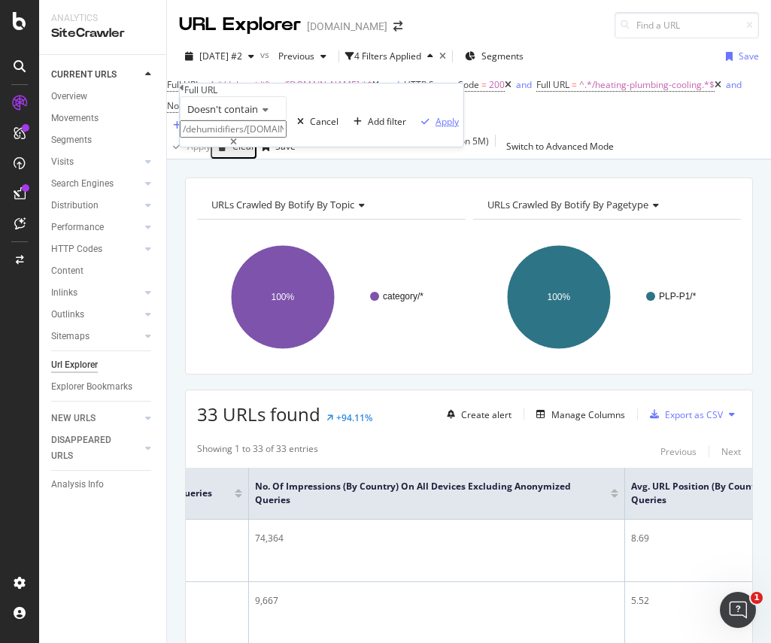
click at [436, 128] on div "Apply" at bounding box center [447, 121] width 23 height 13
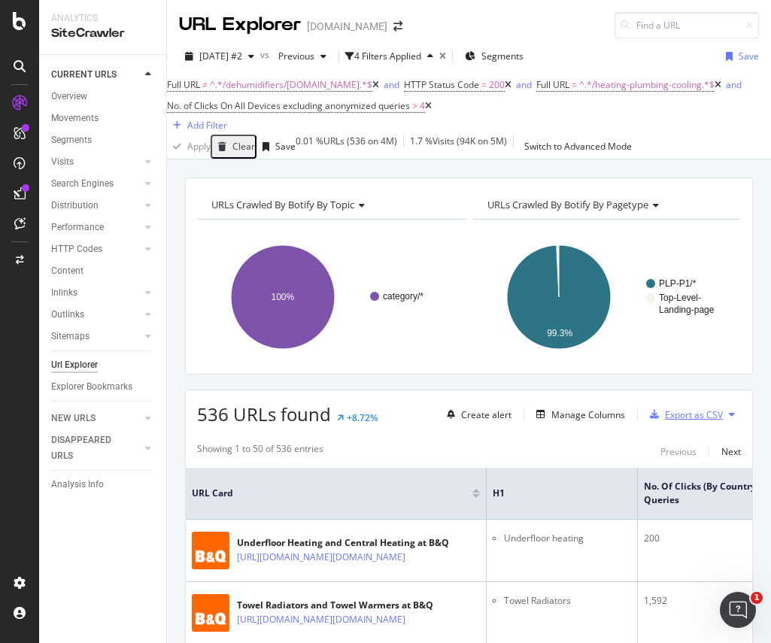
click at [543, 421] on div "Export as CSV" at bounding box center [694, 415] width 58 height 13
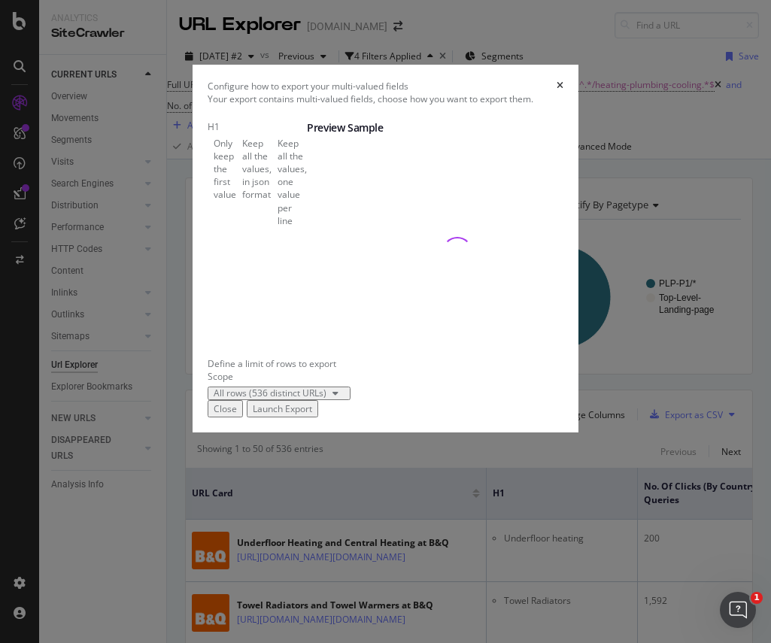
click at [272, 182] on div "modal" at bounding box center [272, 182] width 0 height 0
click at [312, 415] on div "Launch Export" at bounding box center [282, 409] width 59 height 13
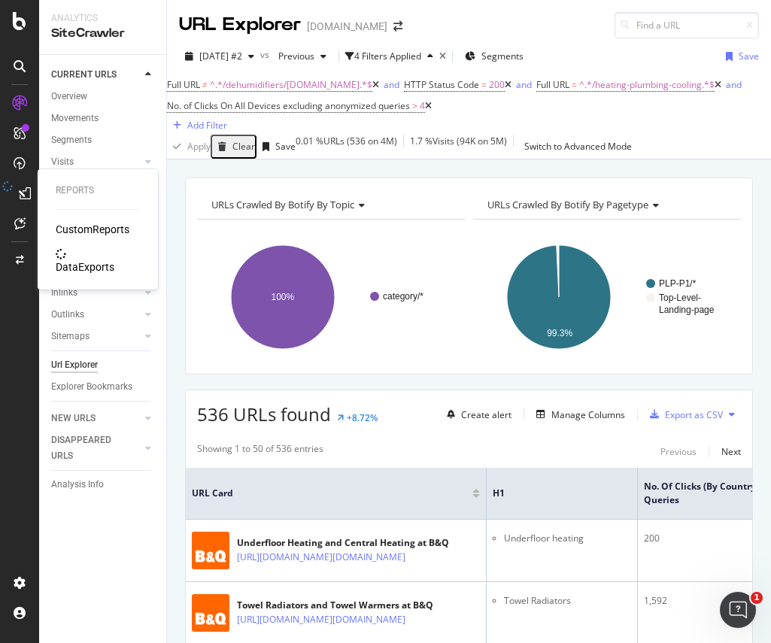
click at [81, 260] on div "DataExports" at bounding box center [85, 267] width 59 height 15
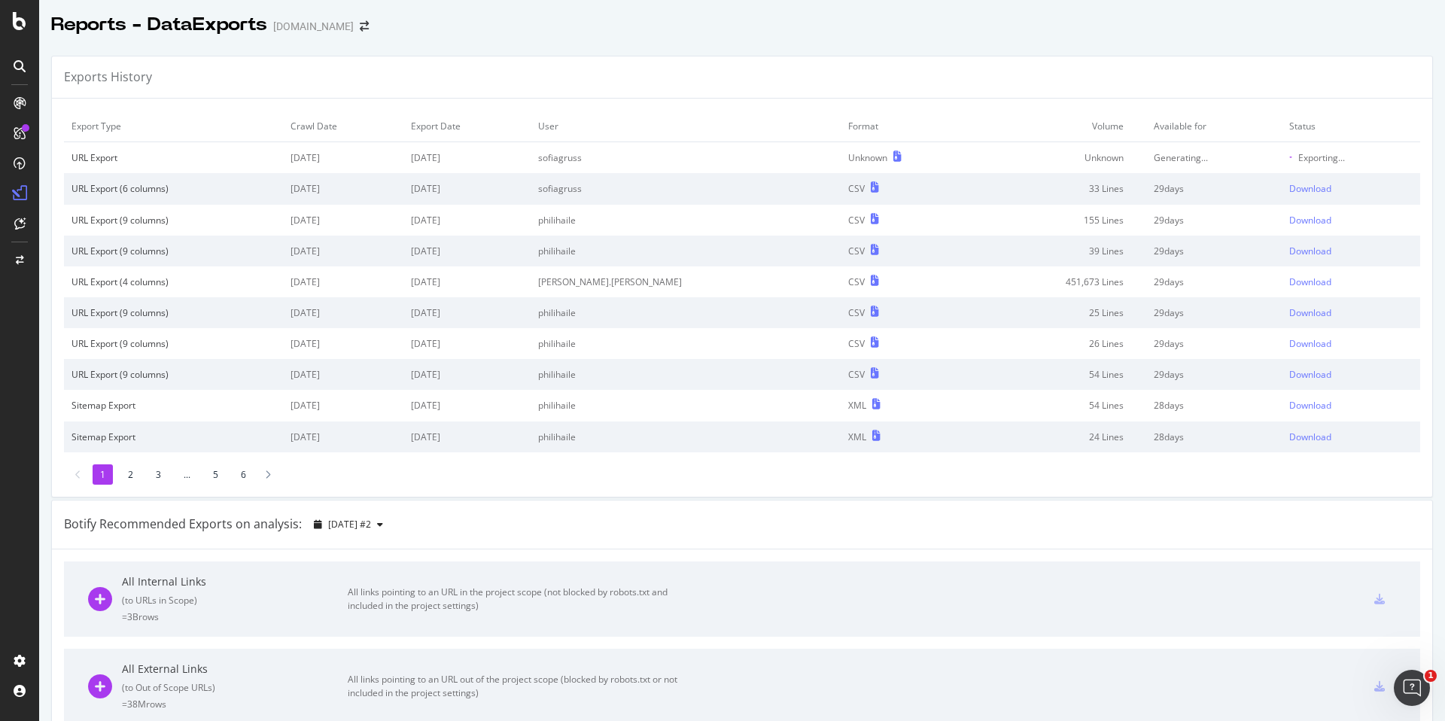
click at [129, 484] on li "2" at bounding box center [130, 474] width 20 height 20
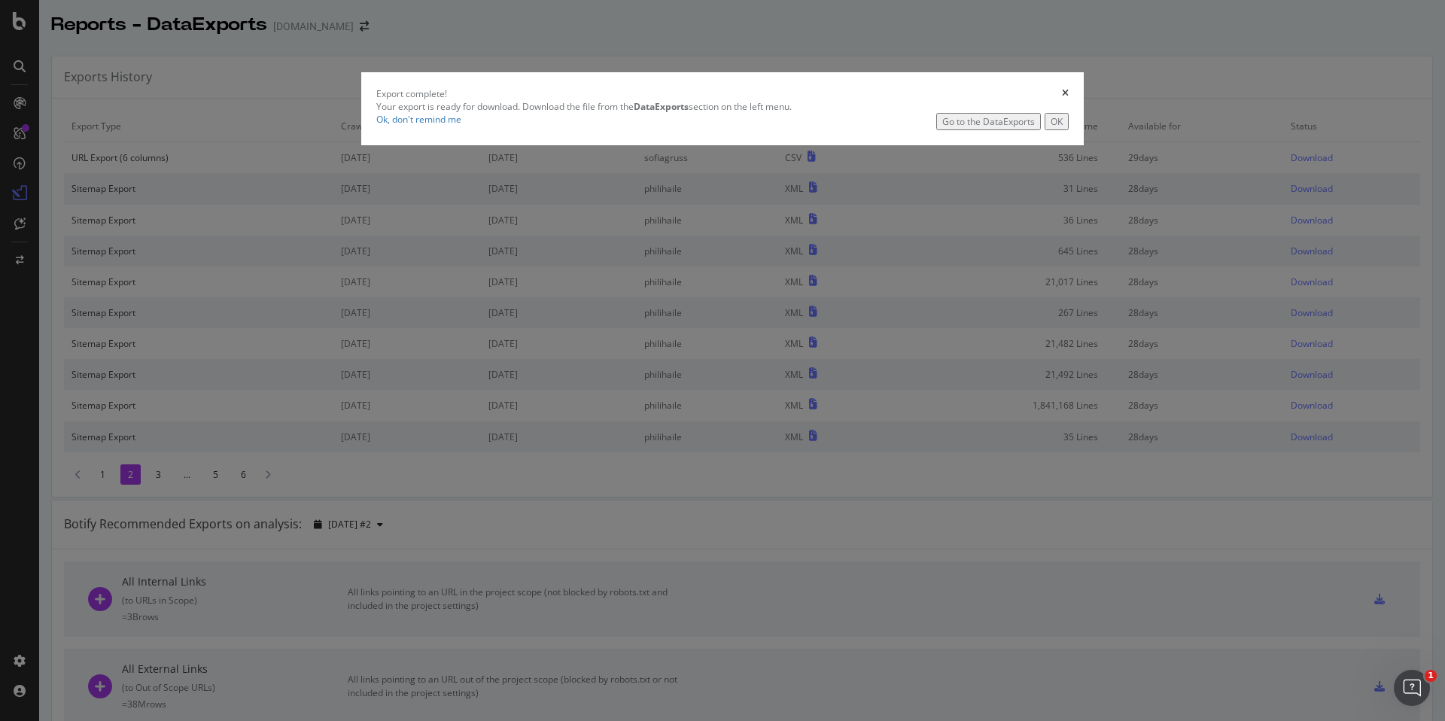
click at [543, 128] on div "OK" at bounding box center [1056, 121] width 12 height 13
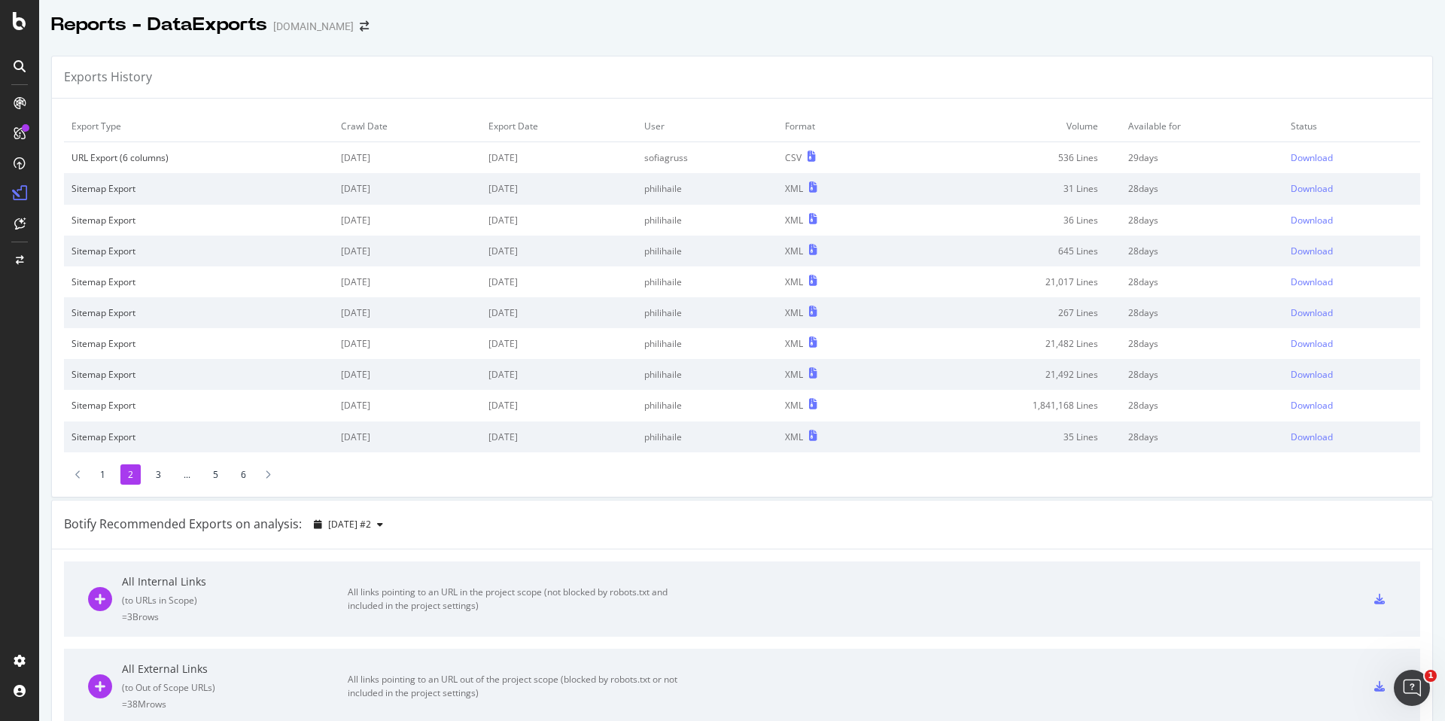
click at [105, 472] on li "1" at bounding box center [103, 474] width 20 height 20
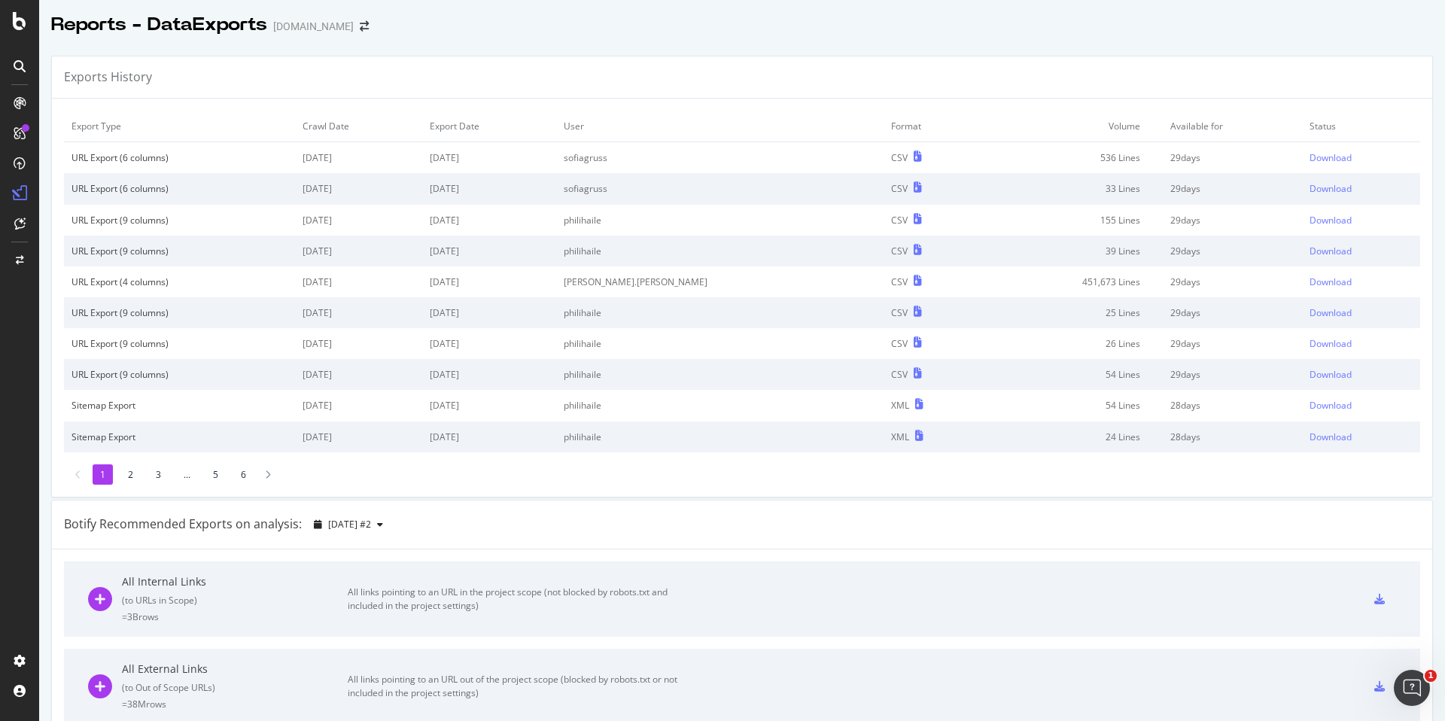
click at [123, 472] on li "2" at bounding box center [130, 474] width 20 height 20
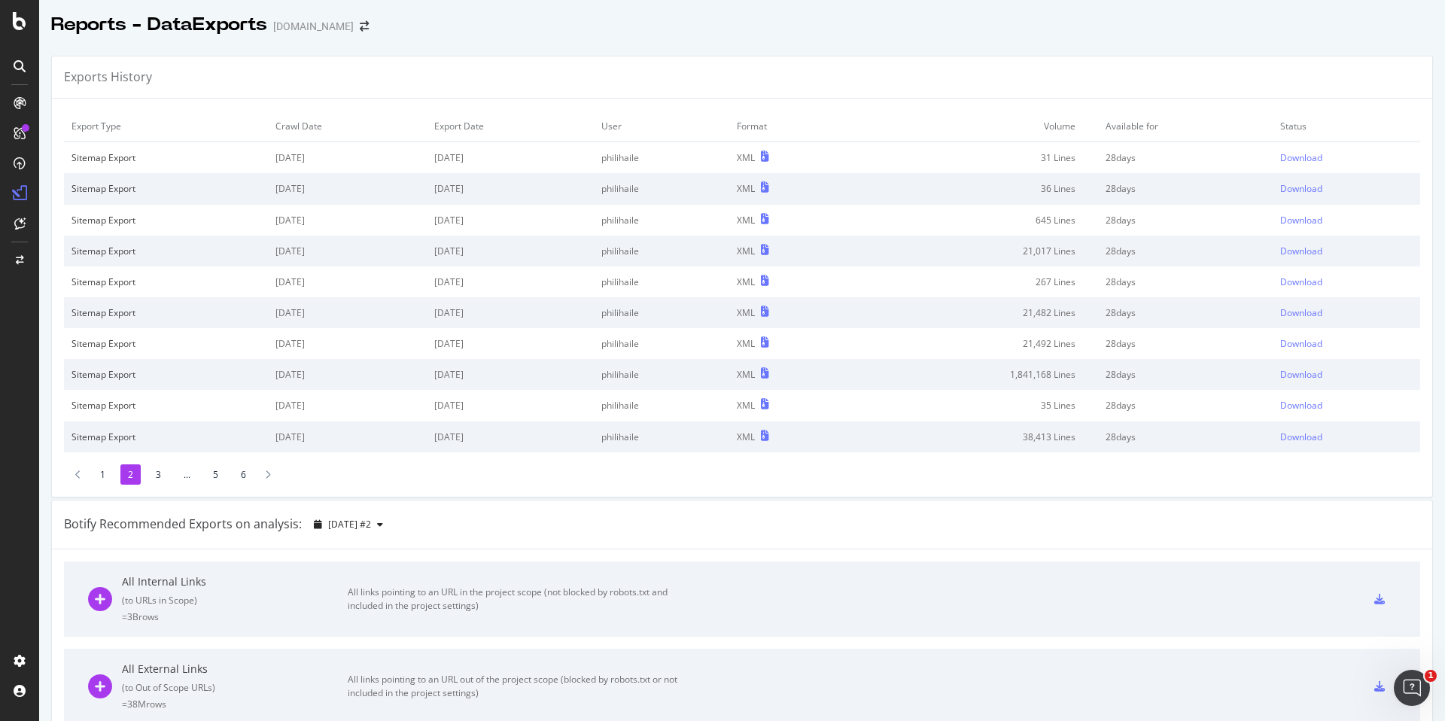
click at [162, 481] on li "3" at bounding box center [158, 474] width 20 height 20
click at [179, 477] on li "4" at bounding box center [186, 474] width 20 height 20
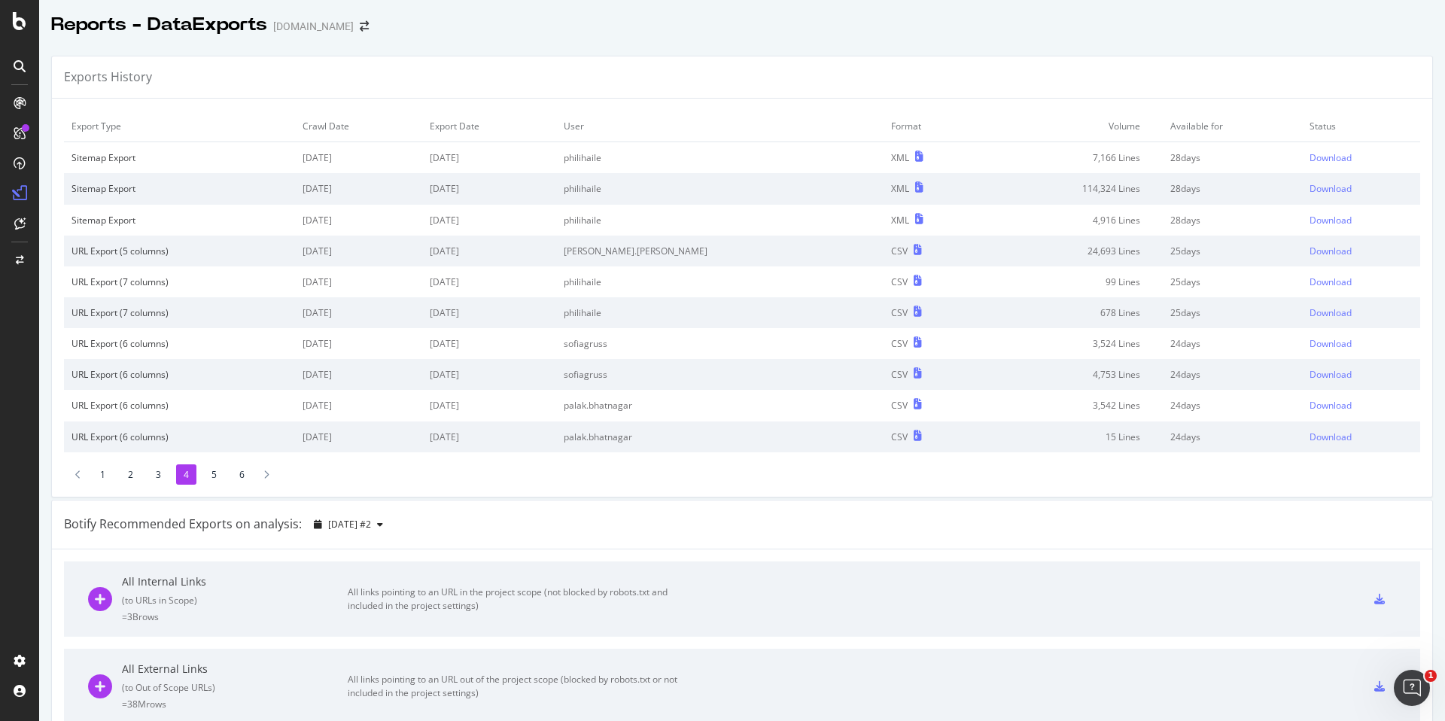
click at [100, 476] on li "1" at bounding box center [103, 474] width 20 height 20
click at [543, 160] on div "Download" at bounding box center [1330, 157] width 42 height 13
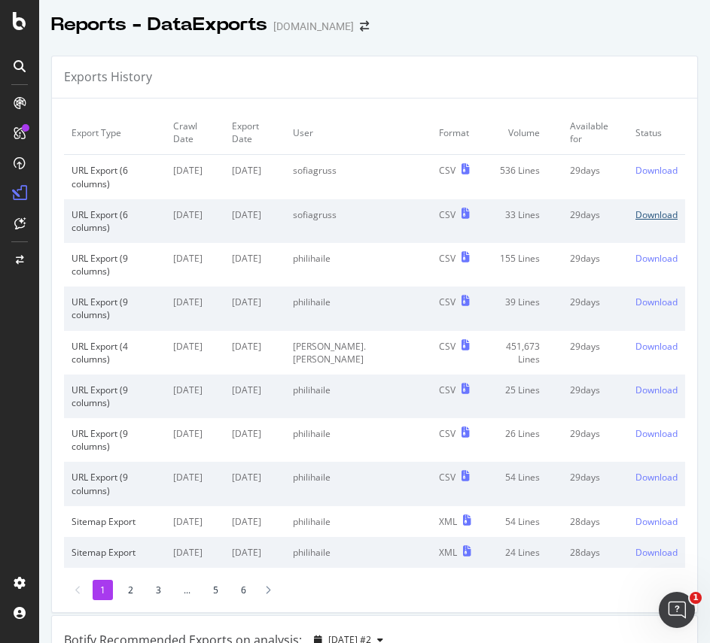
click at [543, 208] on div "Download" at bounding box center [656, 214] width 42 height 13
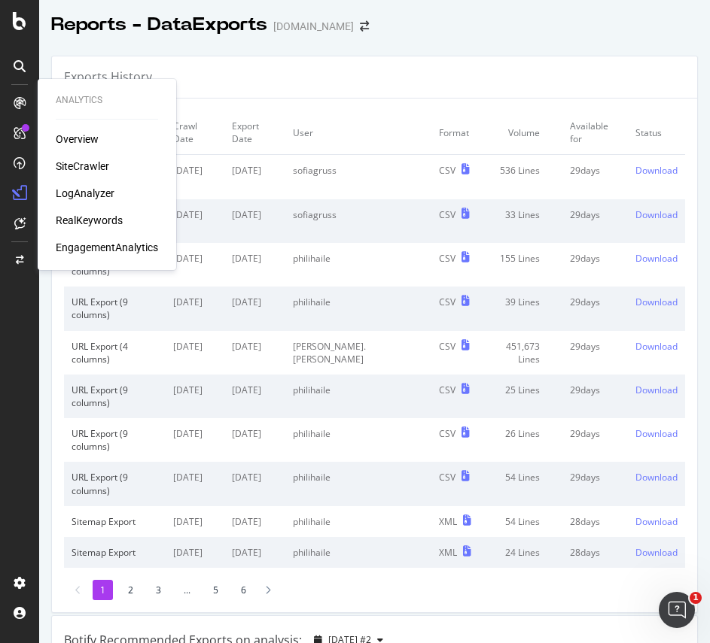
click at [77, 157] on div "Overview SiteCrawler LogAnalyzer RealKeywords EngagementAnalytics" at bounding box center [107, 193] width 102 height 123
click at [78, 165] on div "SiteCrawler" at bounding box center [82, 166] width 53 height 15
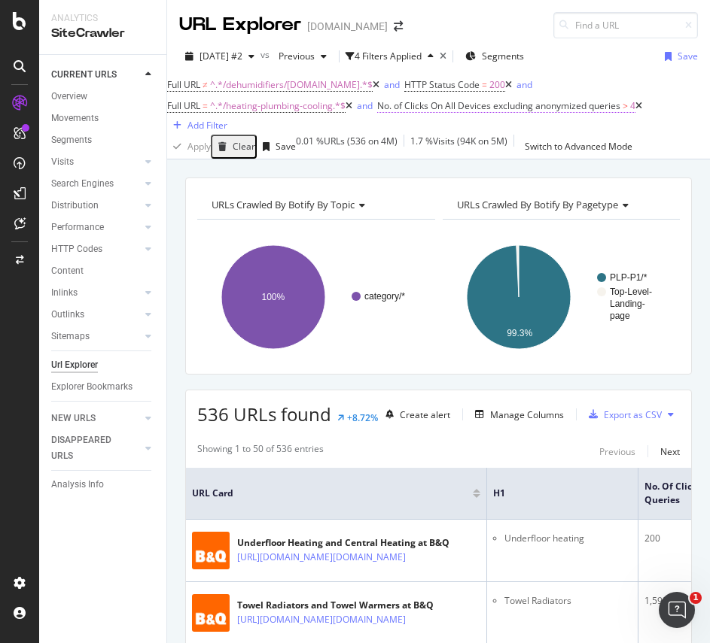
click at [497, 112] on span "No. of Clicks On All Devices excluding anonymized queries" at bounding box center [498, 105] width 243 height 13
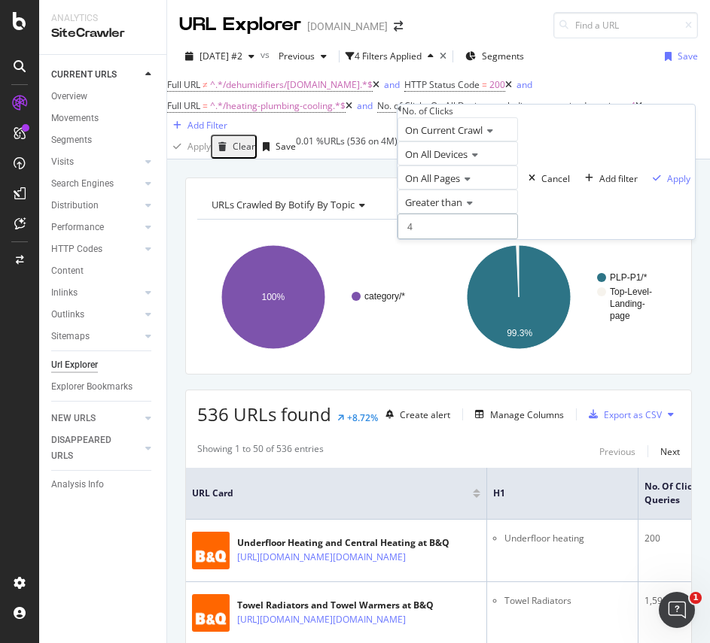
click at [472, 239] on input "4" at bounding box center [457, 227] width 120 height 26
type input "0"
click at [543, 185] on div "Apply" at bounding box center [678, 178] width 23 height 13
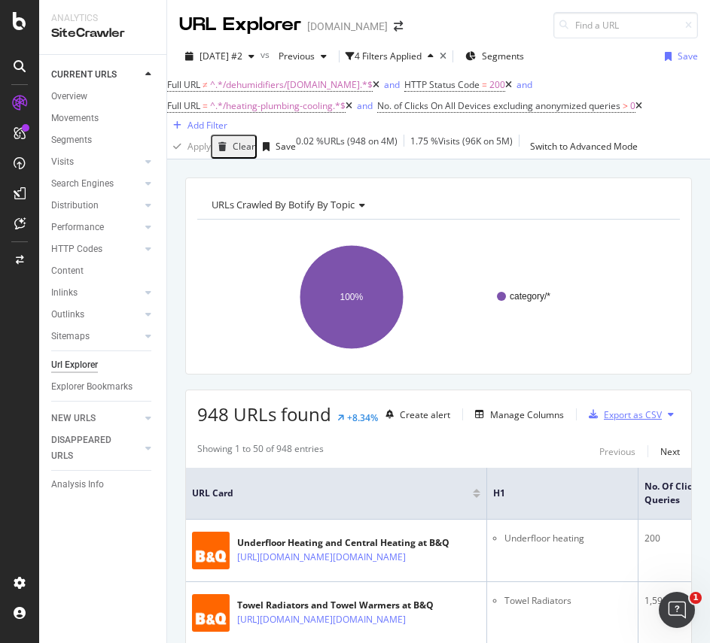
click at [543, 426] on div "Export as CSV" at bounding box center [621, 414] width 79 height 23
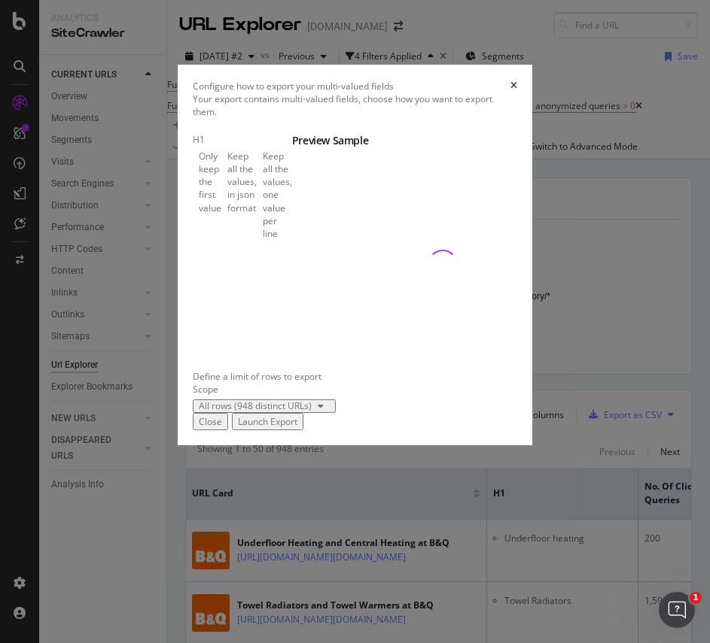
click at [263, 240] on div "Keep all the values, one value per line" at bounding box center [277, 195] width 29 height 90
click at [297, 428] on div "Launch Export" at bounding box center [267, 421] width 59 height 13
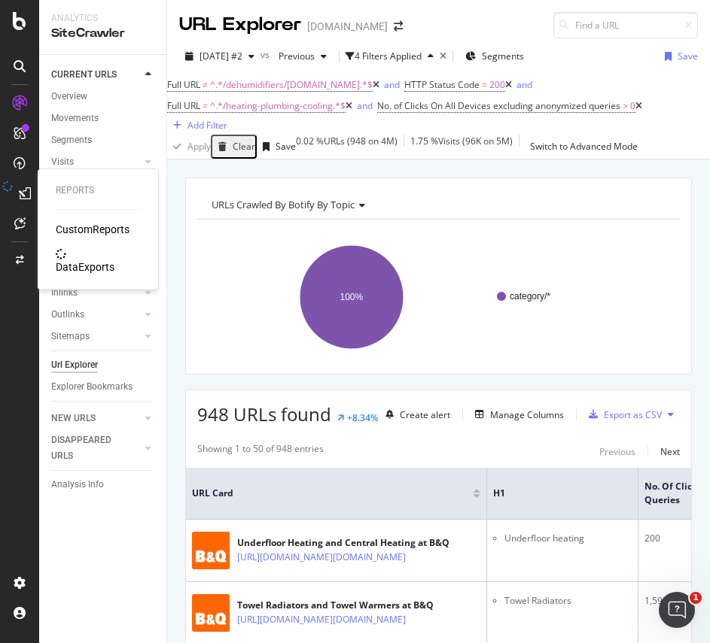
click at [94, 260] on div "DataExports" at bounding box center [85, 267] width 59 height 15
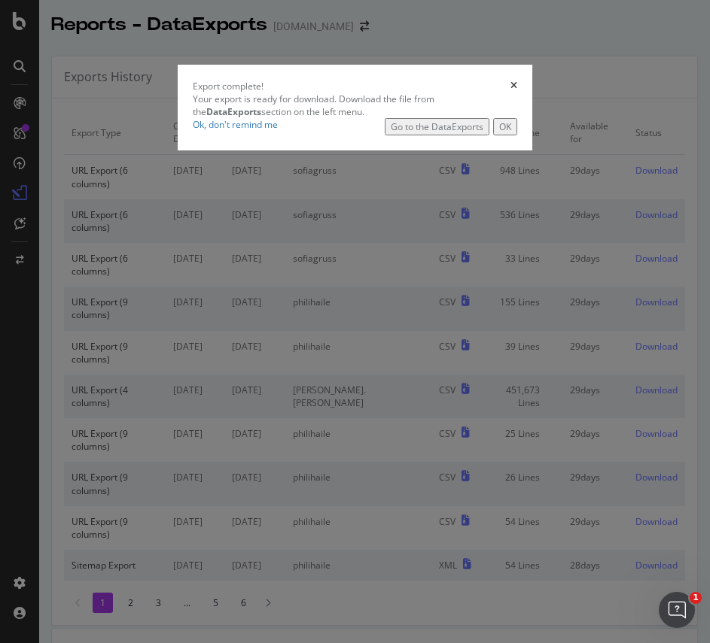
click at [517, 135] on button "OK" at bounding box center [505, 126] width 24 height 17
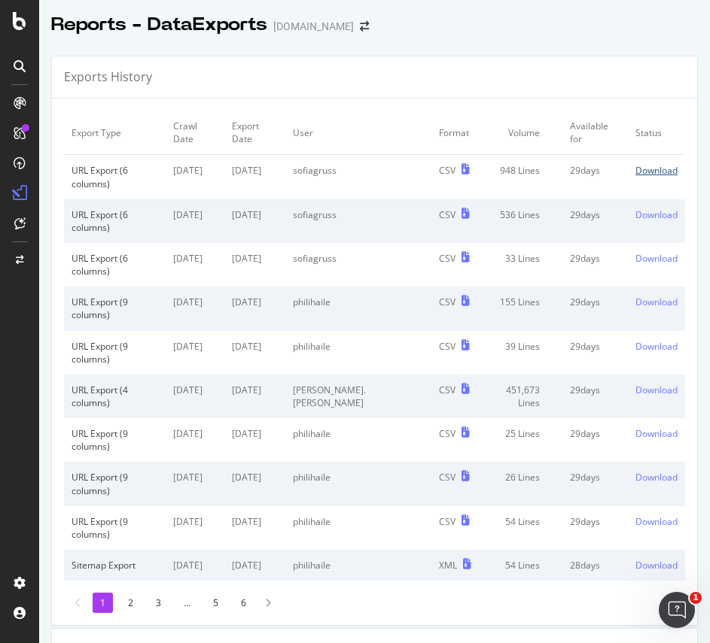
click at [543, 164] on div "Download" at bounding box center [656, 170] width 42 height 13
